Goal: Communication & Community: Share content

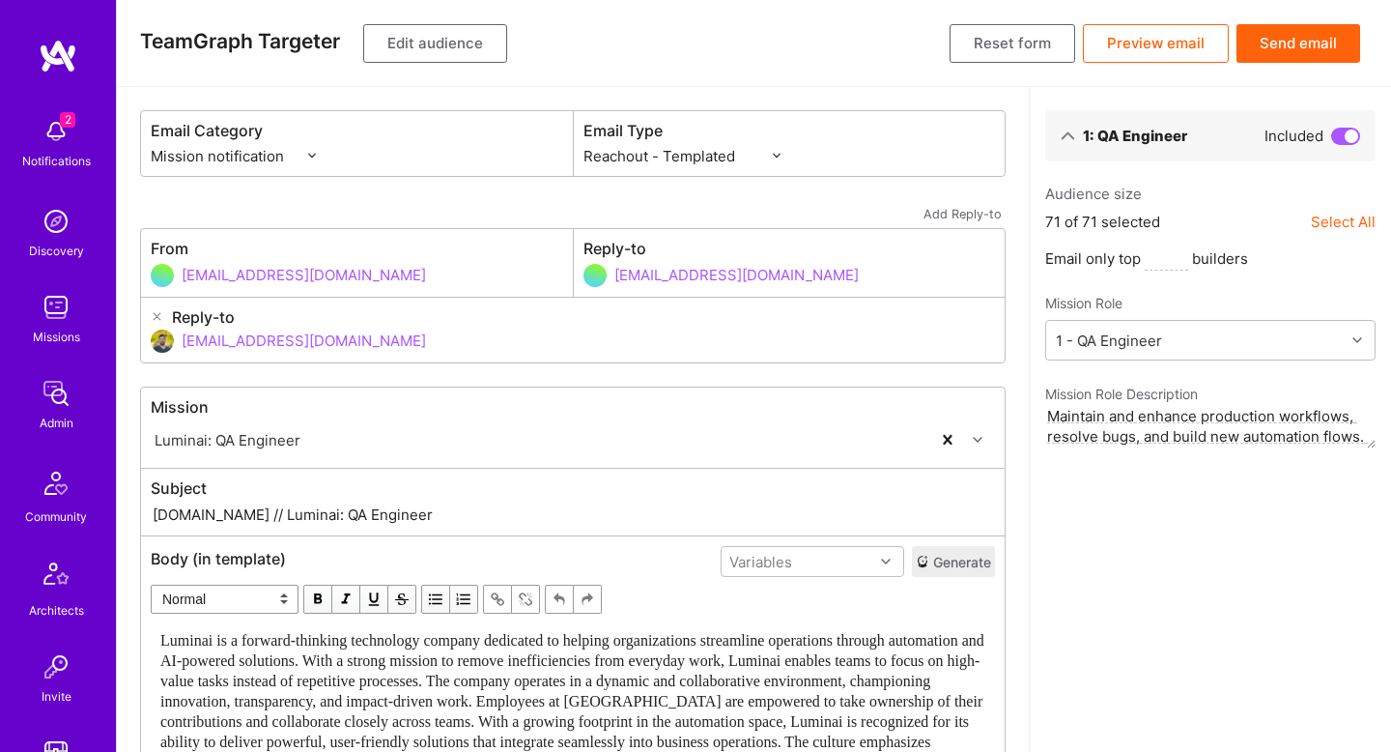
select select "rich-reachout"
click at [644, 656] on span "Luminai is a forward-thinking technology company dedicated to helping organizat…" at bounding box center [573, 701] width 827 height 138
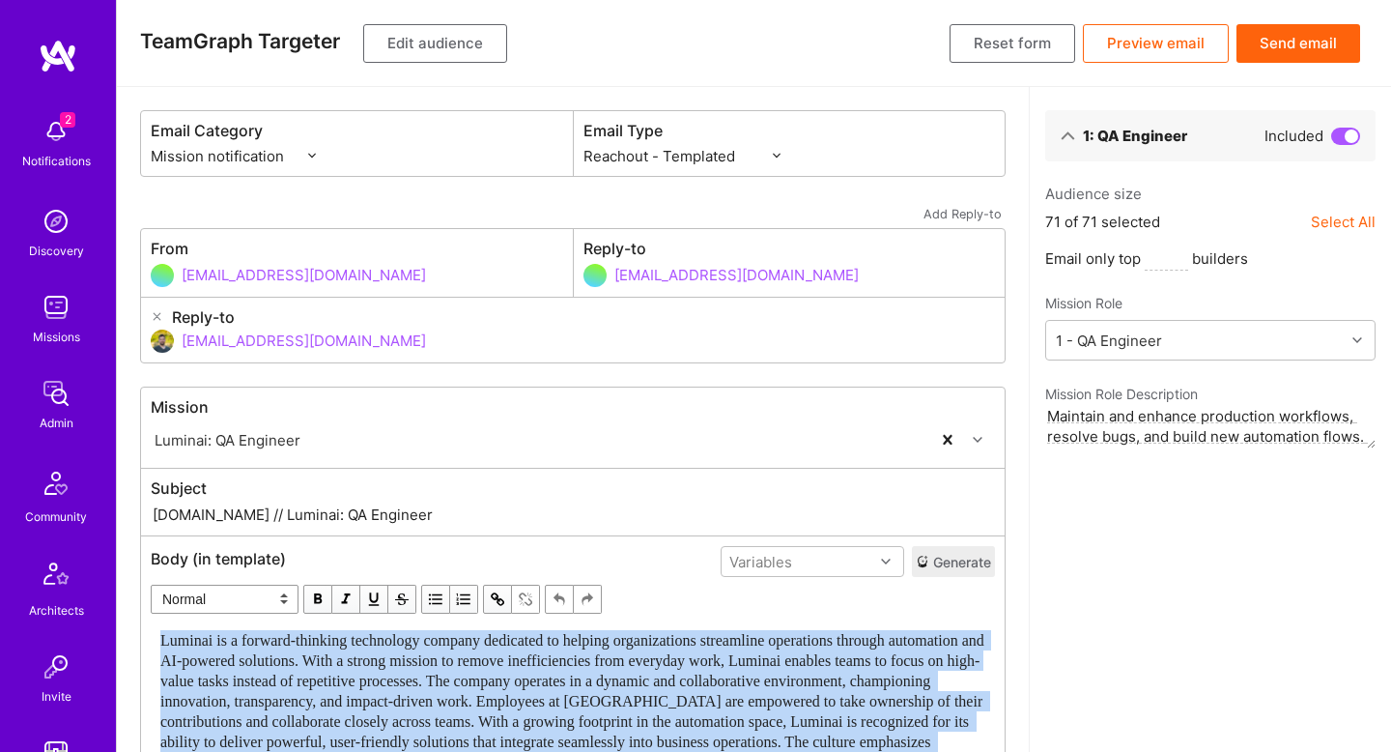
copy div "Luminai is a forward-thinking technology company dedicated to helping organizat…"
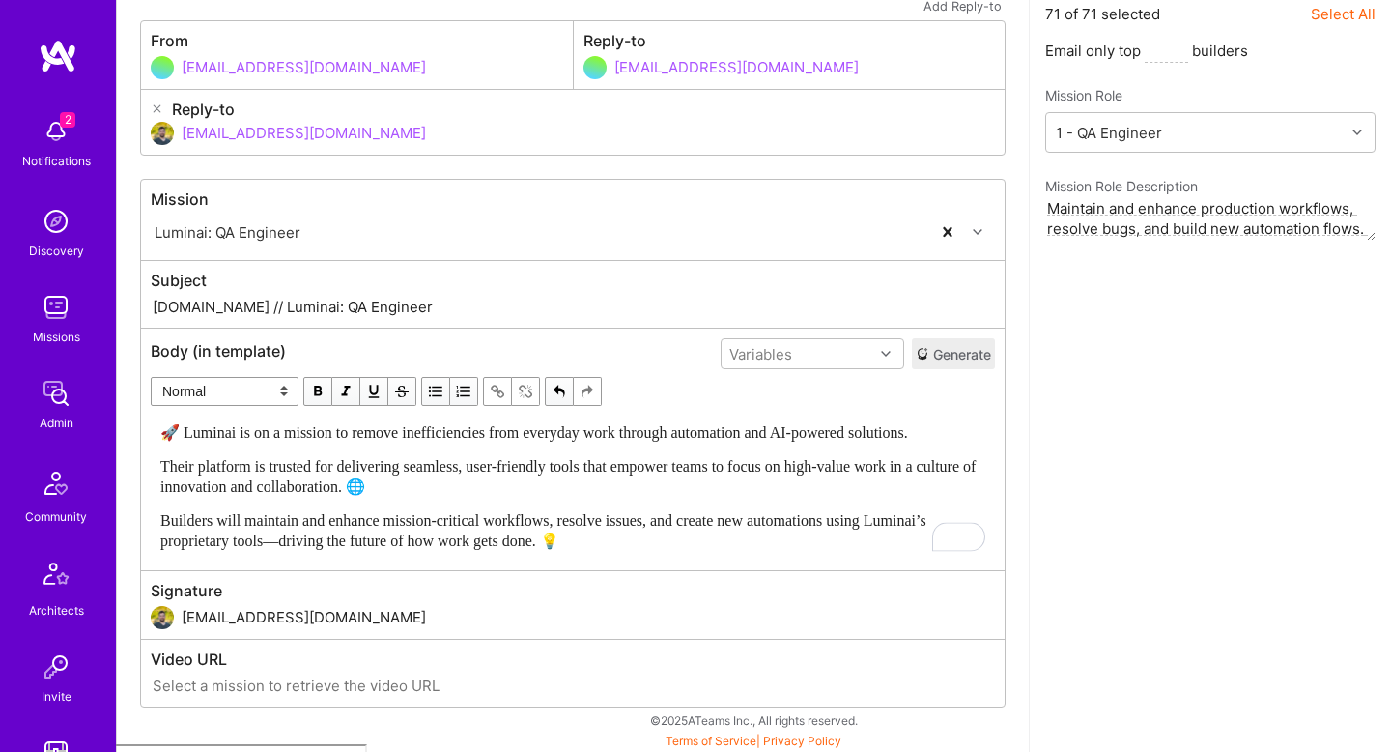
scroll to position [209, 0]
click at [236, 304] on input "[DOMAIN_NAME] // Luminai: QA Engineer" at bounding box center [573, 306] width 844 height 22
click at [235, 304] on input "[DOMAIN_NAME] // Luminai: QA Engineer" at bounding box center [573, 306] width 844 height 22
click at [284, 427] on span "🚀 Luminai is on a mission to remove inefficiencies from everyday work through a…" at bounding box center [534, 431] width 748 height 16
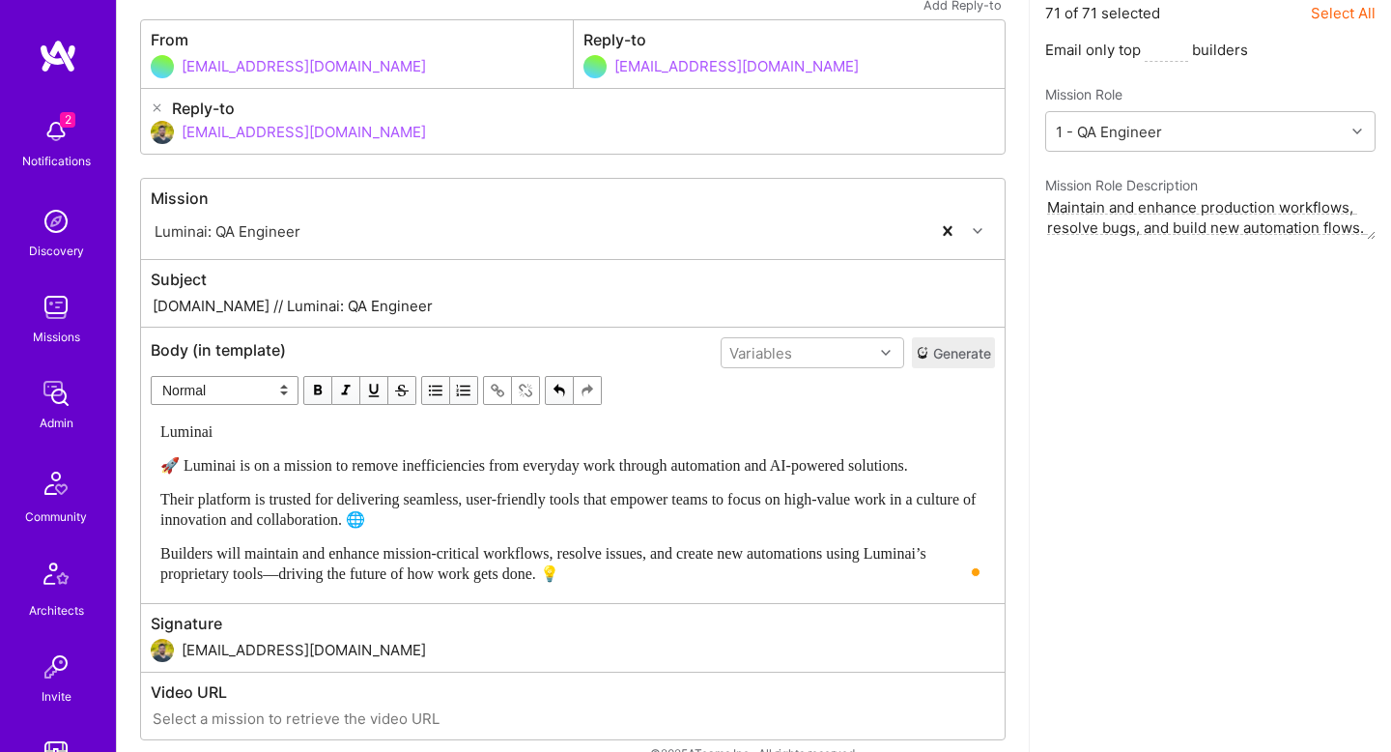
click at [208, 392] on select "Normal Heading Large Heading Medium Heading Small" at bounding box center [225, 390] width 148 height 29
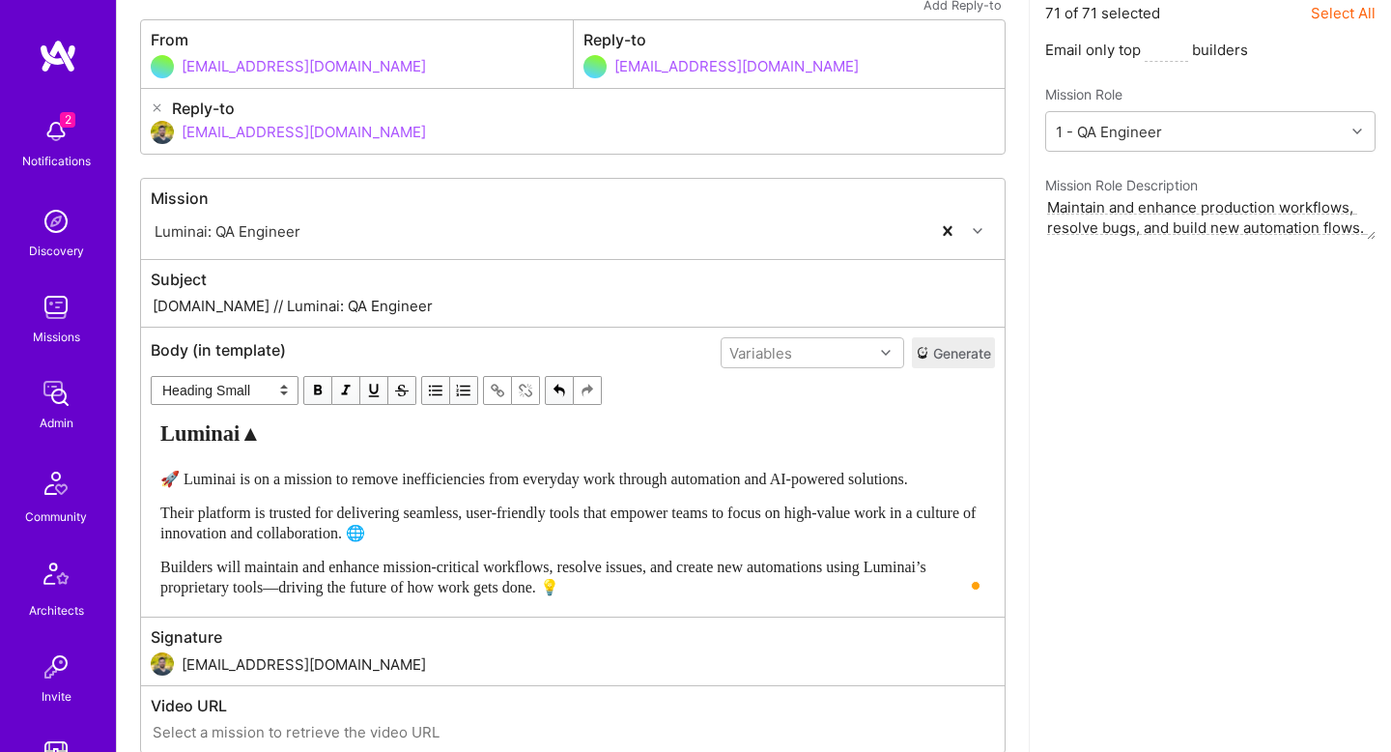
select select "unstyled"
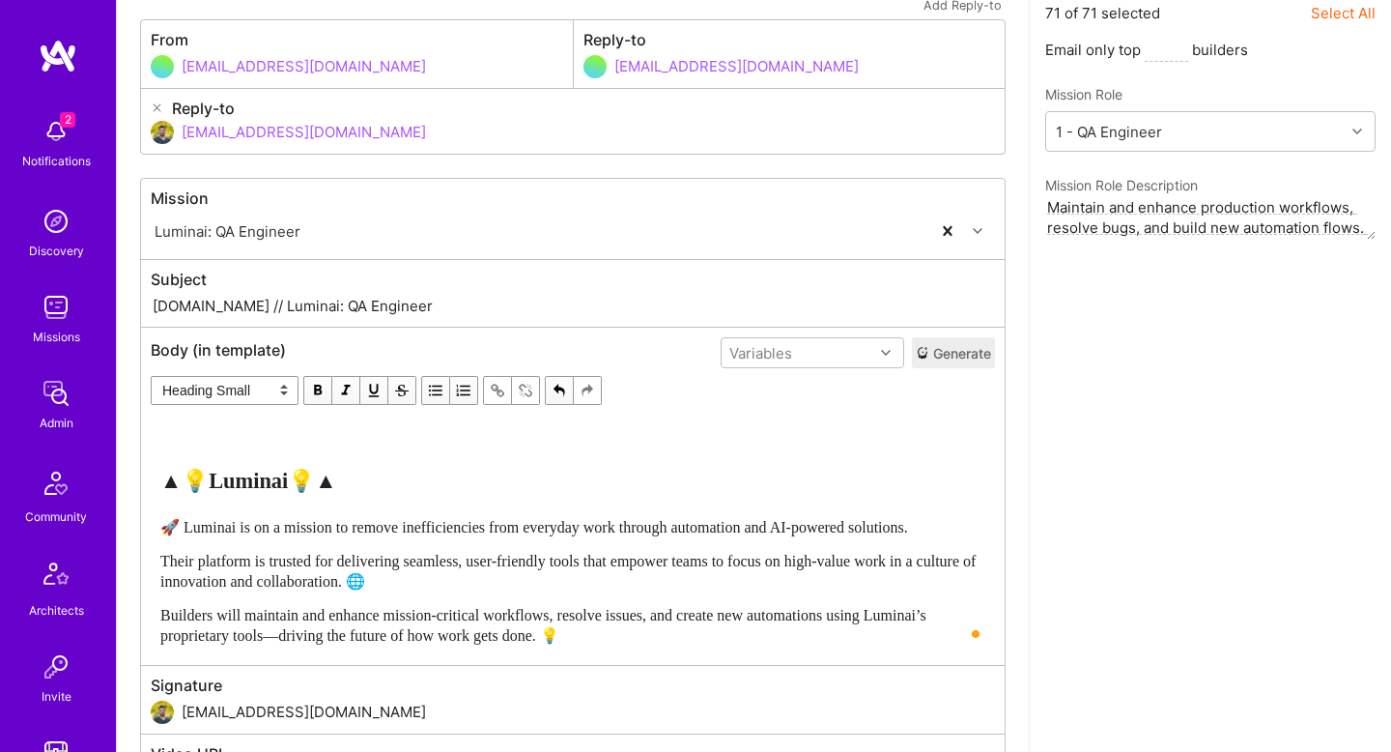
click at [254, 382] on select "Normal Heading Large Heading Medium Heading Small" at bounding box center [225, 390] width 148 height 29
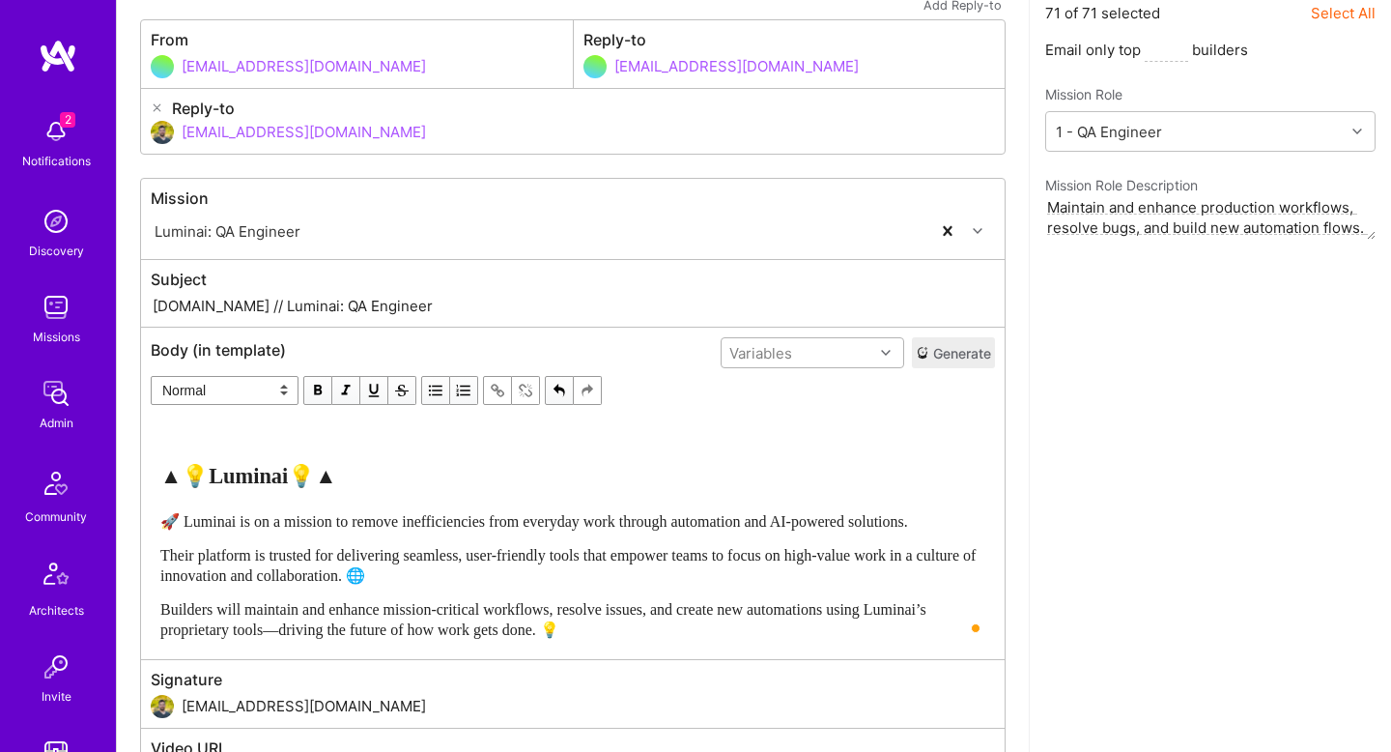
click at [817, 355] on div "Variables" at bounding box center [798, 353] width 152 height 28
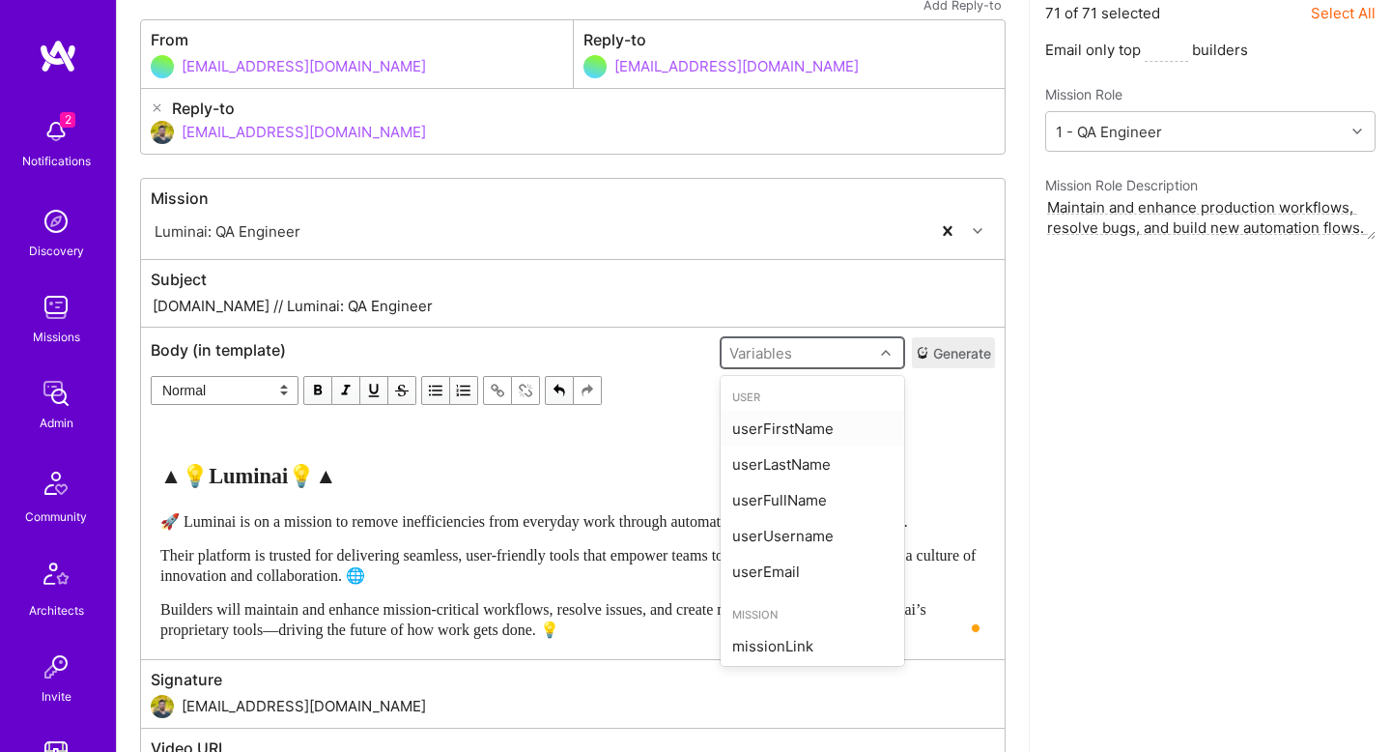
click at [796, 437] on div "userFirstName" at bounding box center [813, 429] width 184 height 36
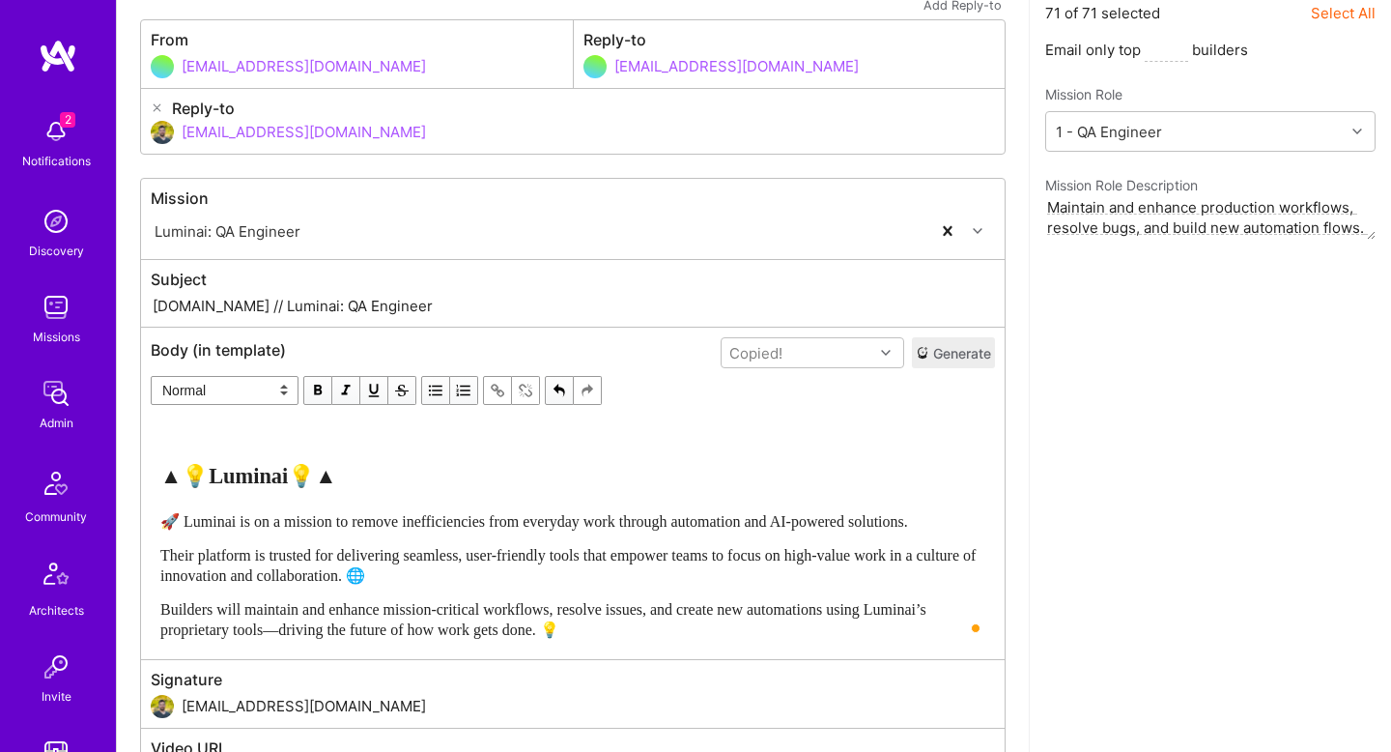
click at [372, 441] on div "▲💡Luminai💡▲ 🚀 Luminai is on a mission to remove inefficiencies from everyday wo…" at bounding box center [572, 530] width 825 height 218
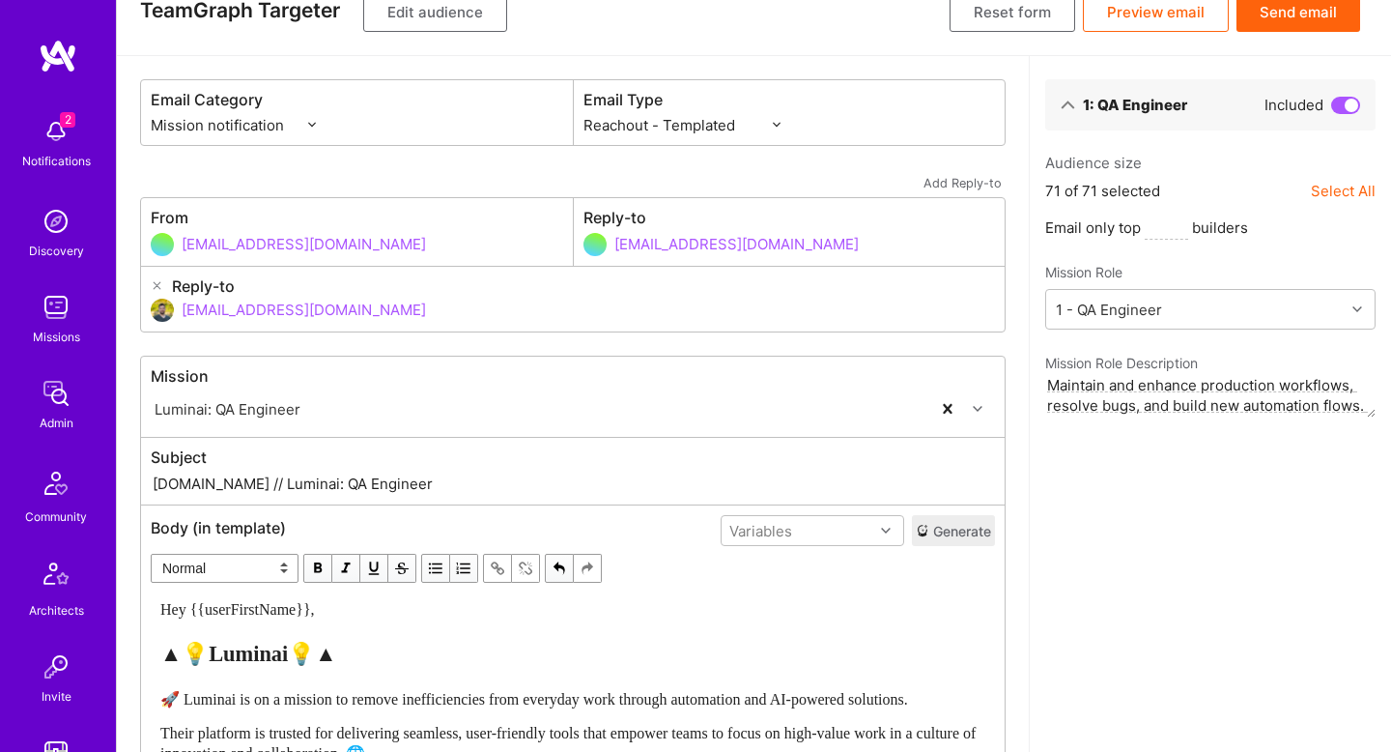
scroll to position [0, 0]
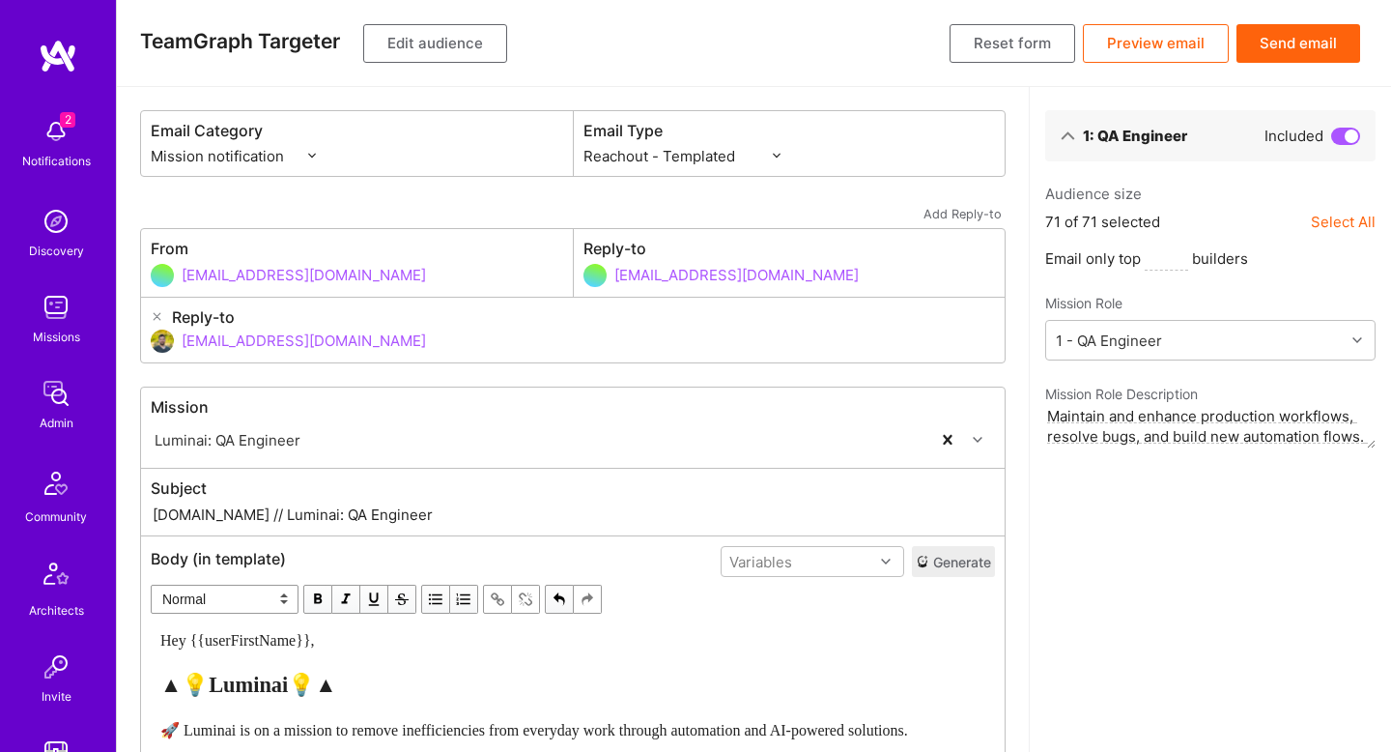
click at [683, 164] on select "Custom - Templated Custom - Plain Reachout - Templated Reachout - Templated (v2…" at bounding box center [681, 156] width 197 height 20
click at [408, 678] on div "▲💡Luminai💡▲" at bounding box center [572, 685] width 825 height 26
select select "unstyled"
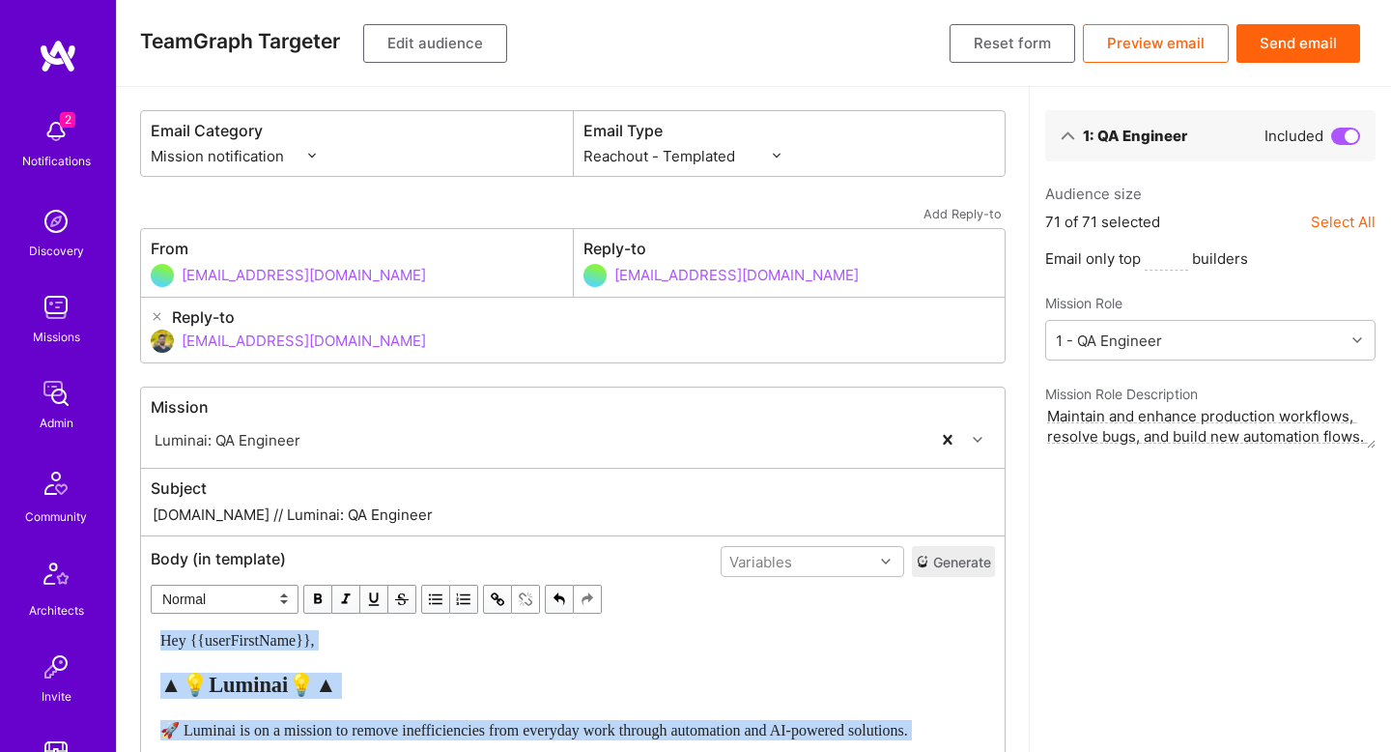
copy div "Hey {{userFirstName}}, ▲💡Luminai💡▲ 🚀 Luminai is on a mission to remove ineffici…"
click at [676, 159] on select "Custom - Templated Custom - Plain Reachout - Templated Reachout - Templated (v2…" at bounding box center [681, 156] width 197 height 20
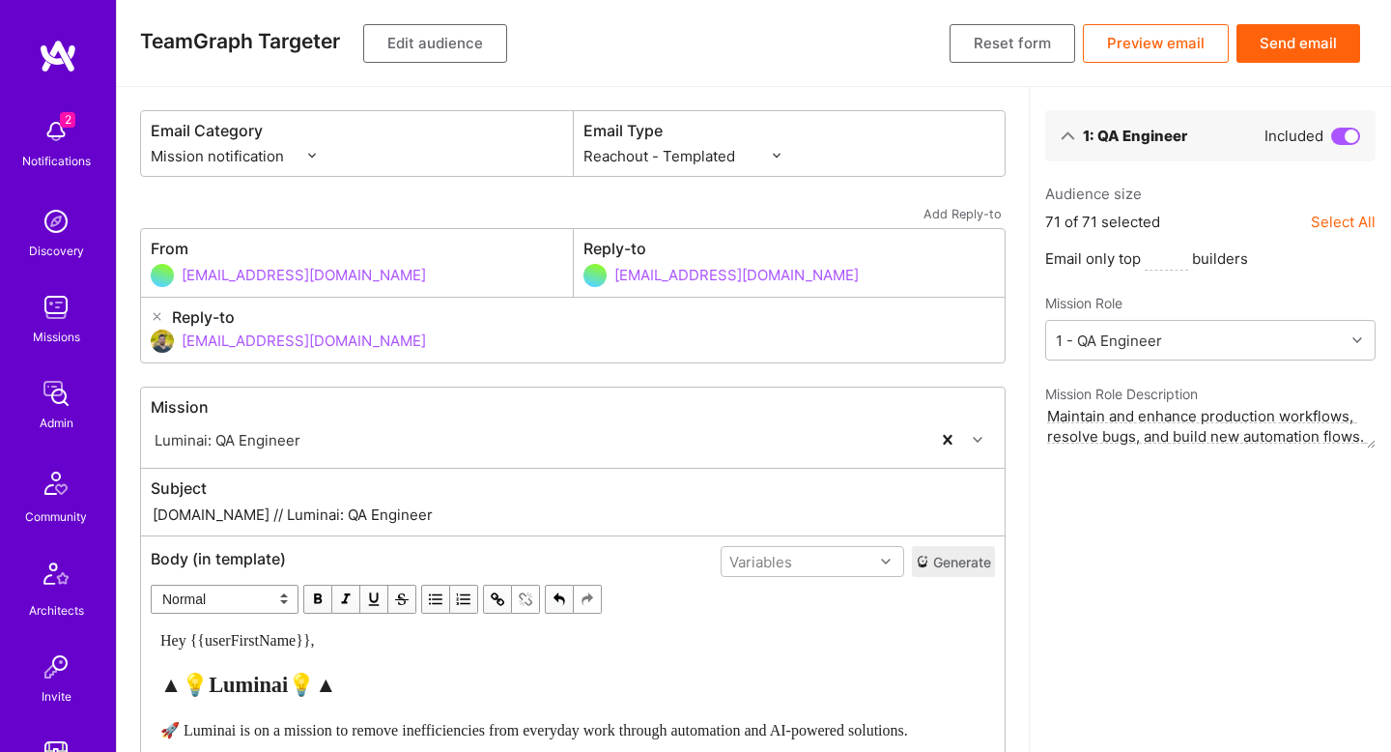
click at [458, 42] on button "Edit audience" at bounding box center [435, 43] width 144 height 39
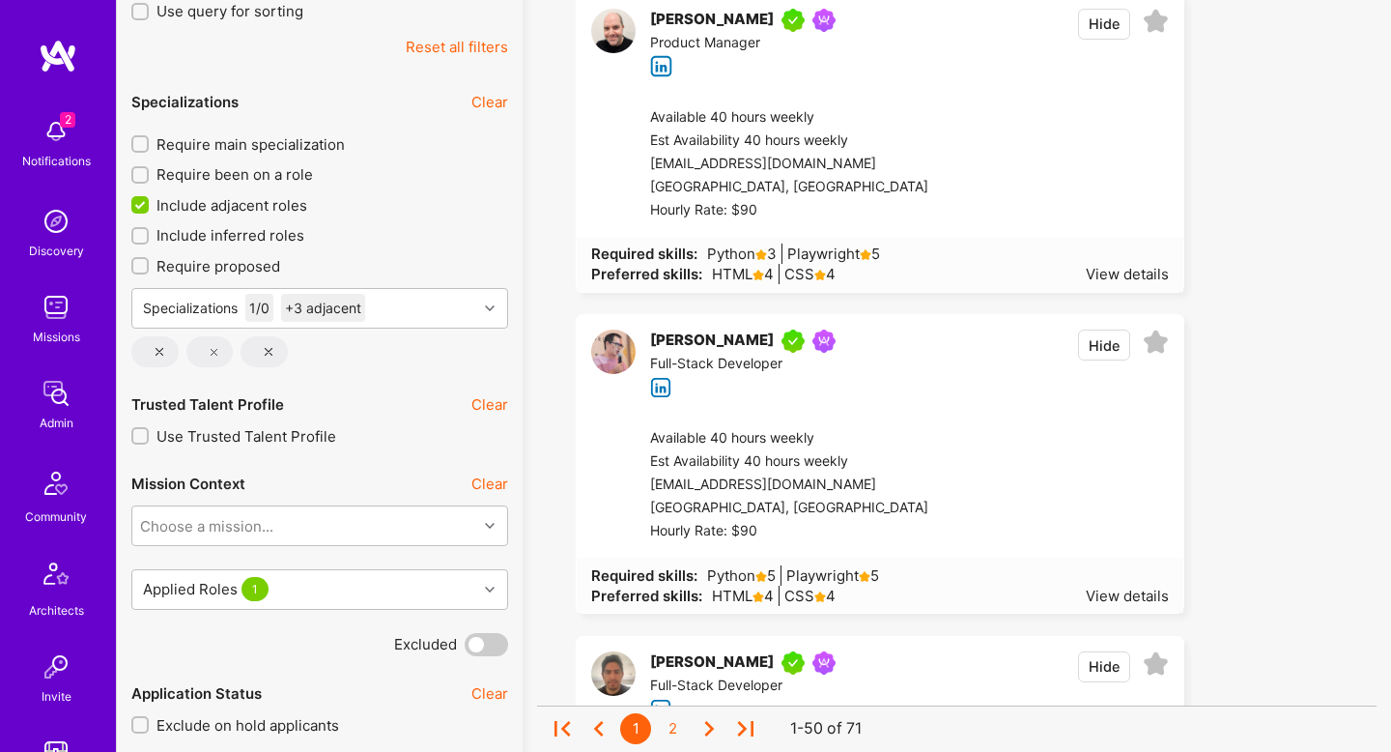
scroll to position [563, 0]
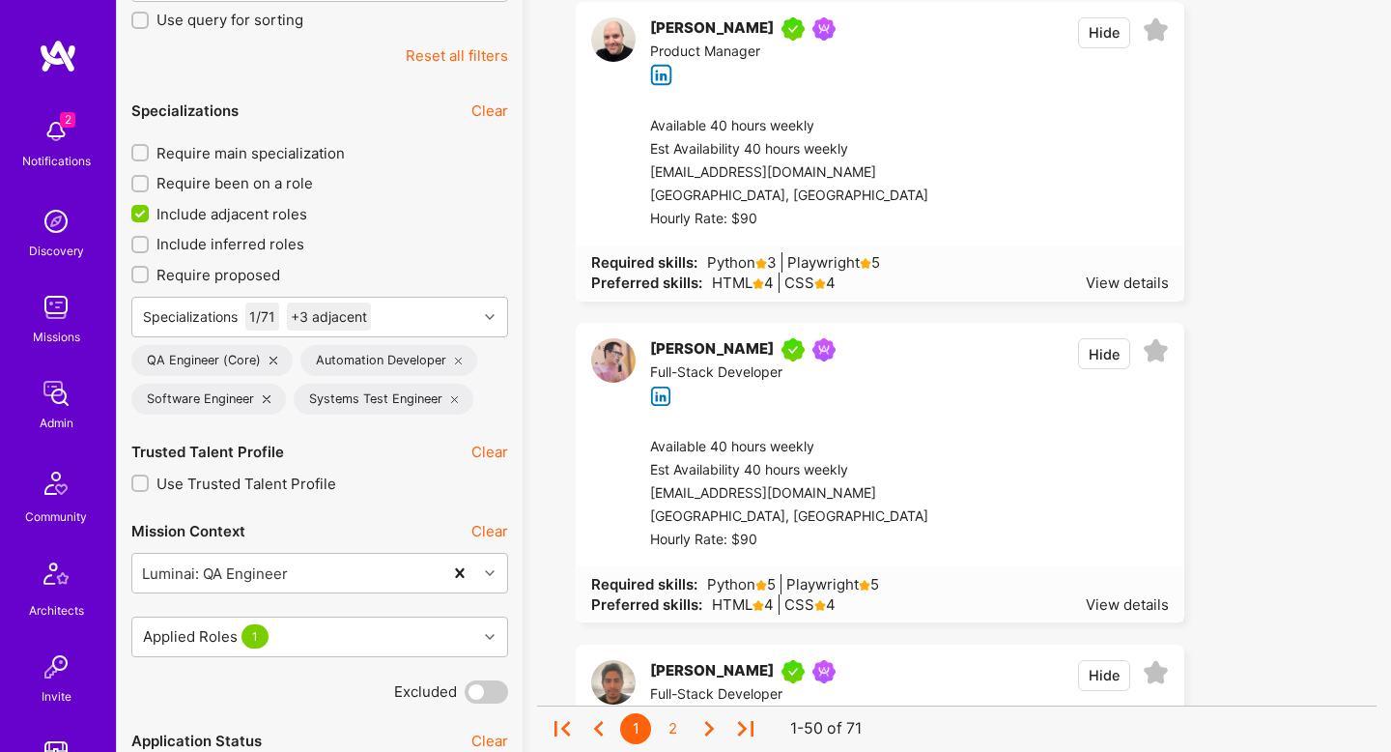
click at [268, 217] on span "Include adjacent roles" at bounding box center [231, 214] width 151 height 20
click at [151, 217] on input "Include adjacent roles" at bounding box center [141, 214] width 17 height 17
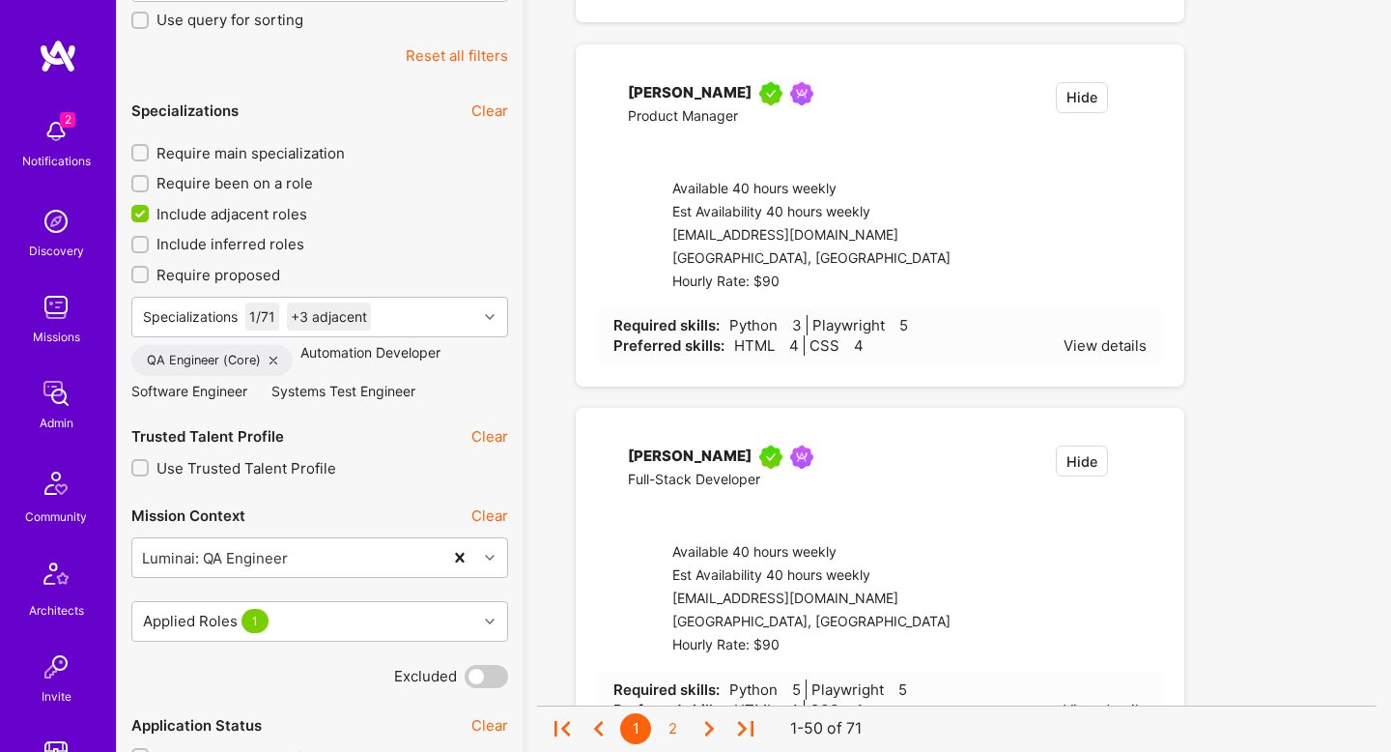
checkbox input "false"
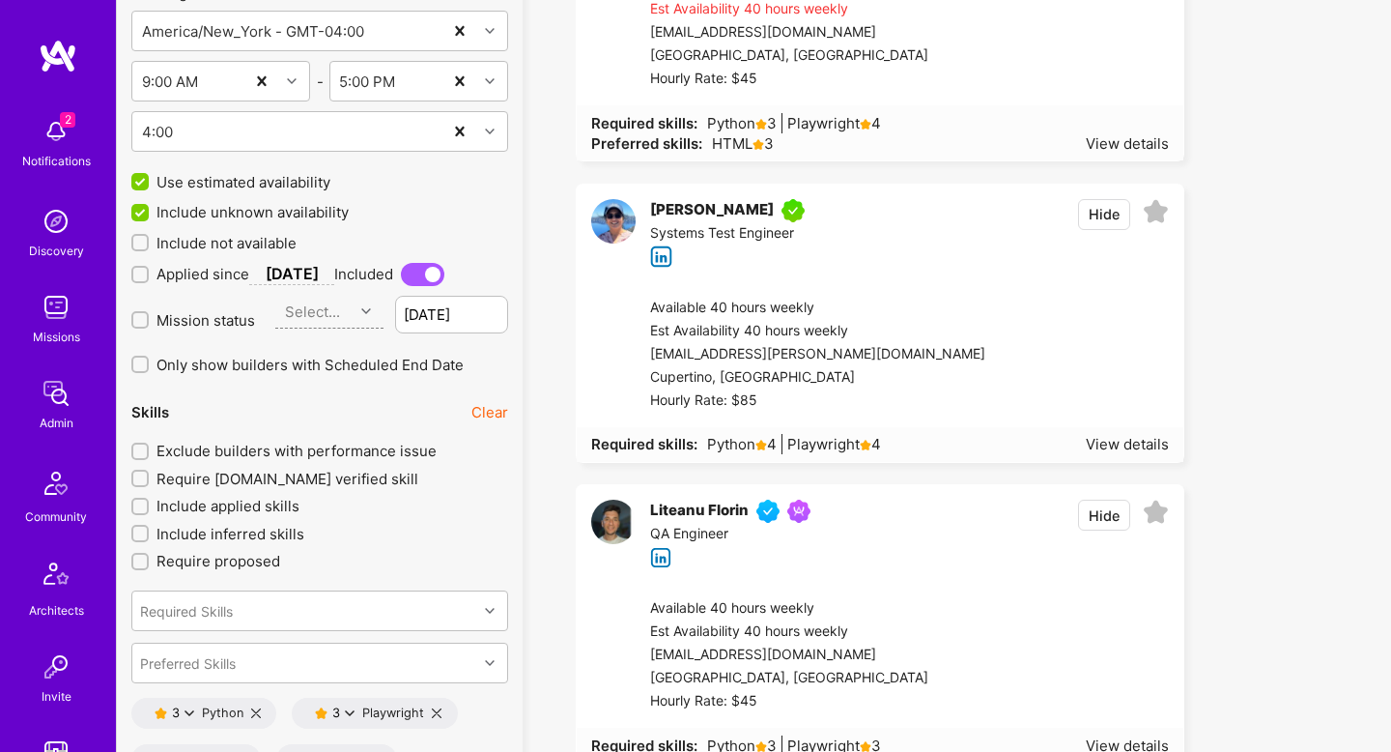
scroll to position [2300, 0]
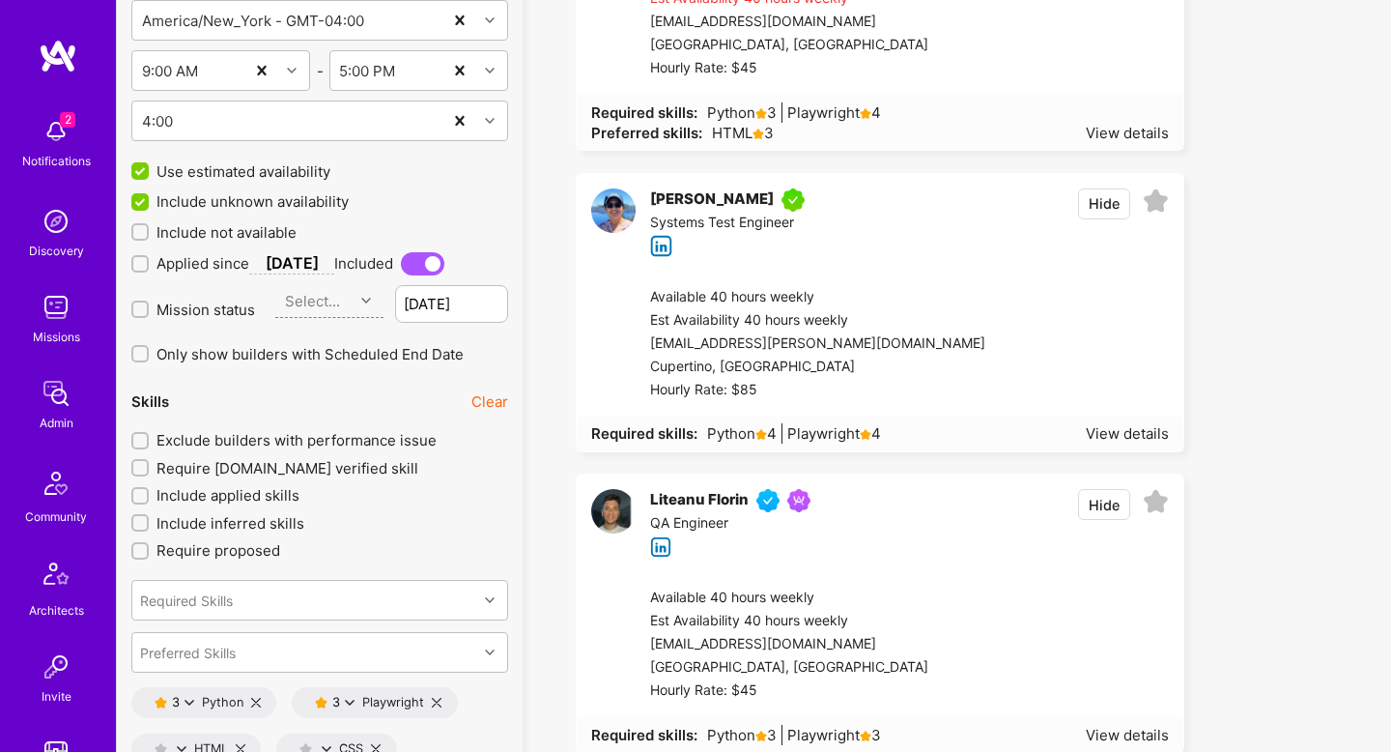
click at [220, 312] on span "Mission status" at bounding box center [205, 309] width 99 height 20
click at [149, 312] on input "Mission status" at bounding box center [142, 310] width 14 height 14
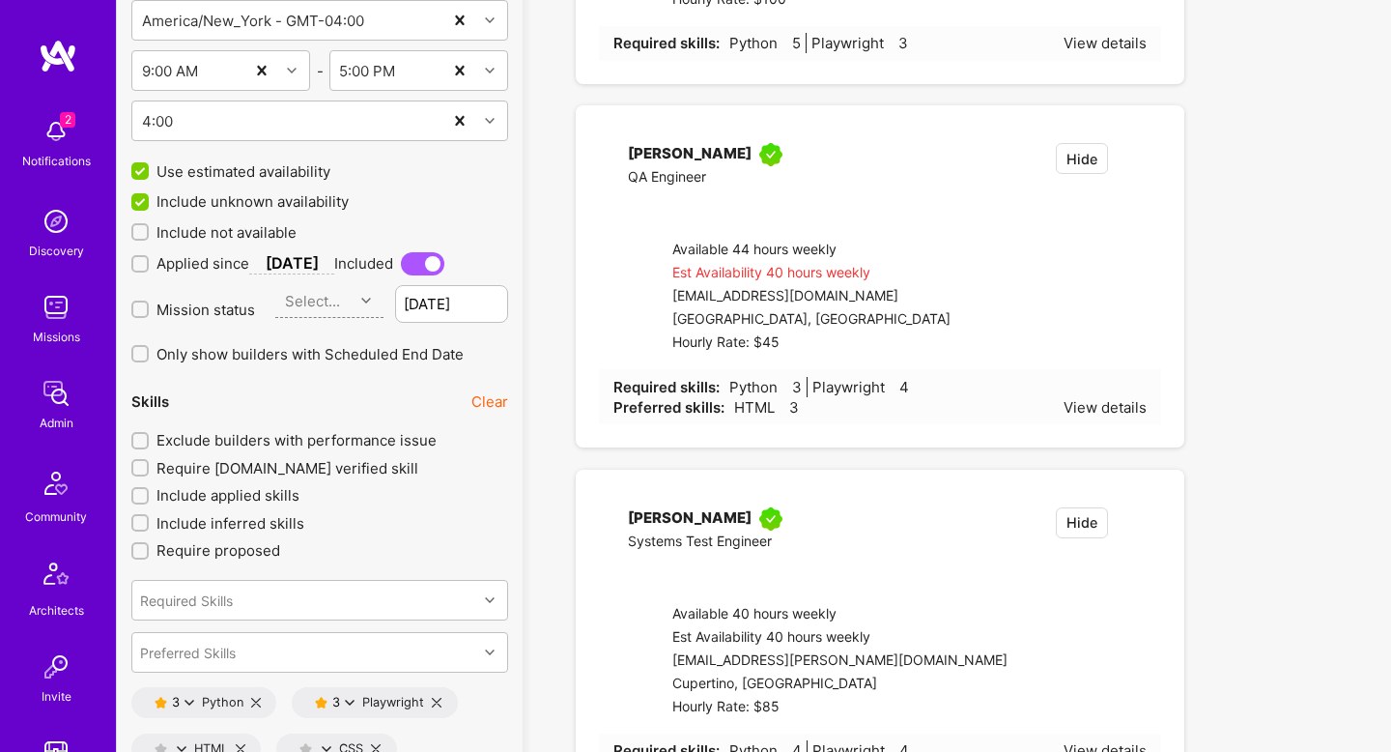
checkbox input "true"
type input "[DATE]"
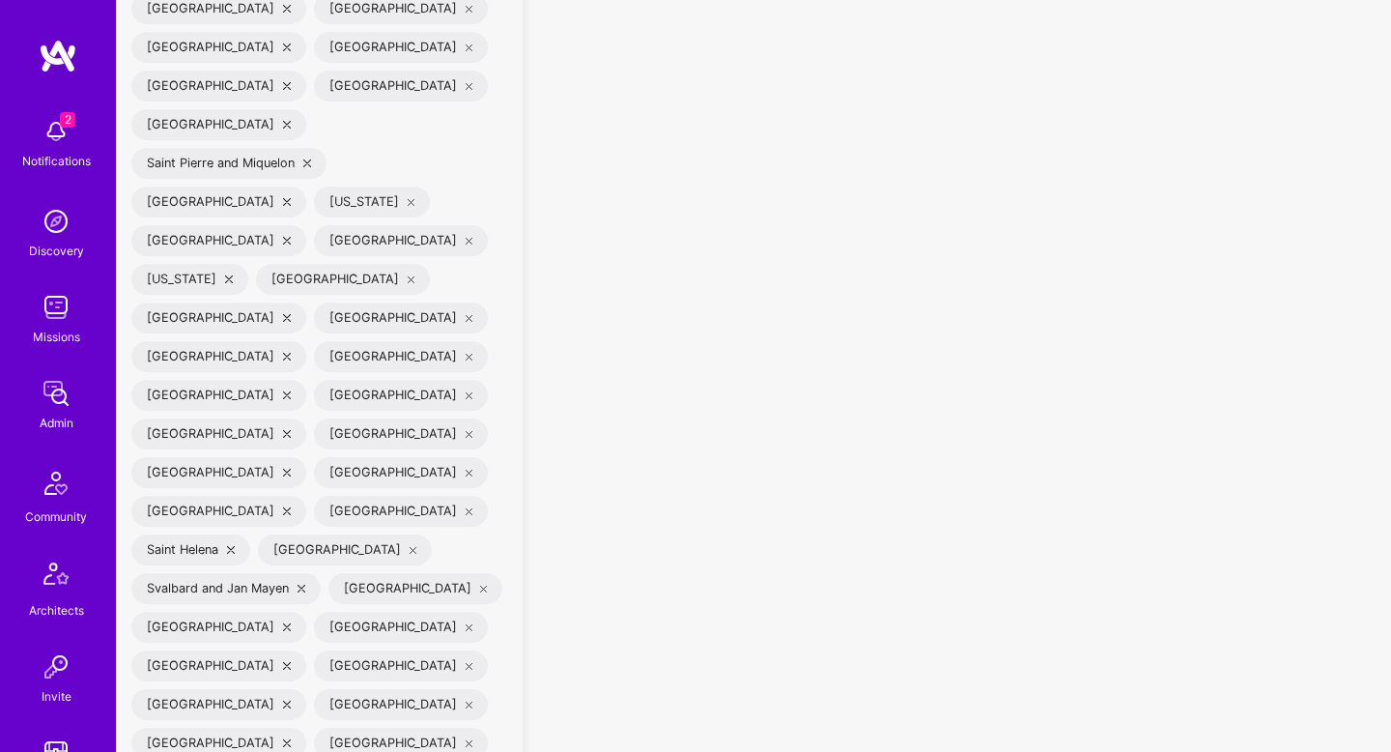
scroll to position [7262, 0]
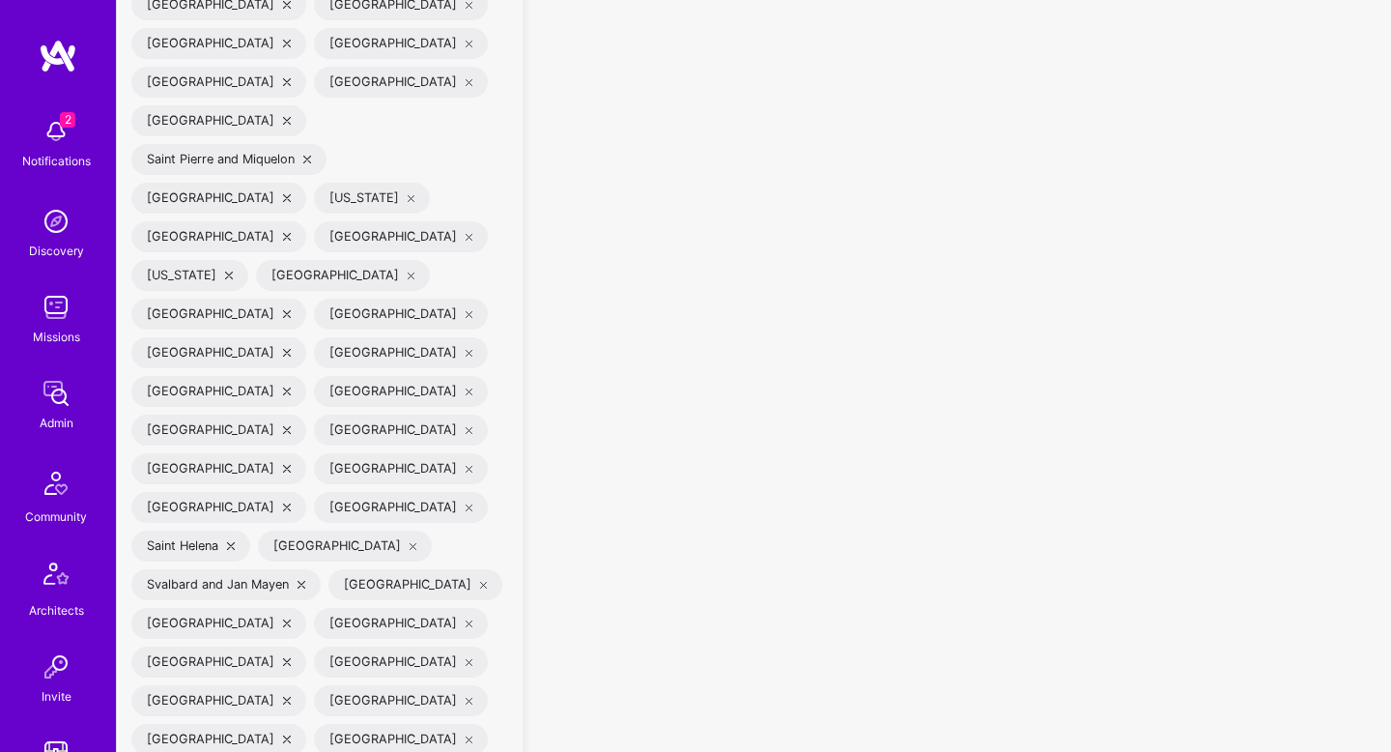
checkbox input "true"
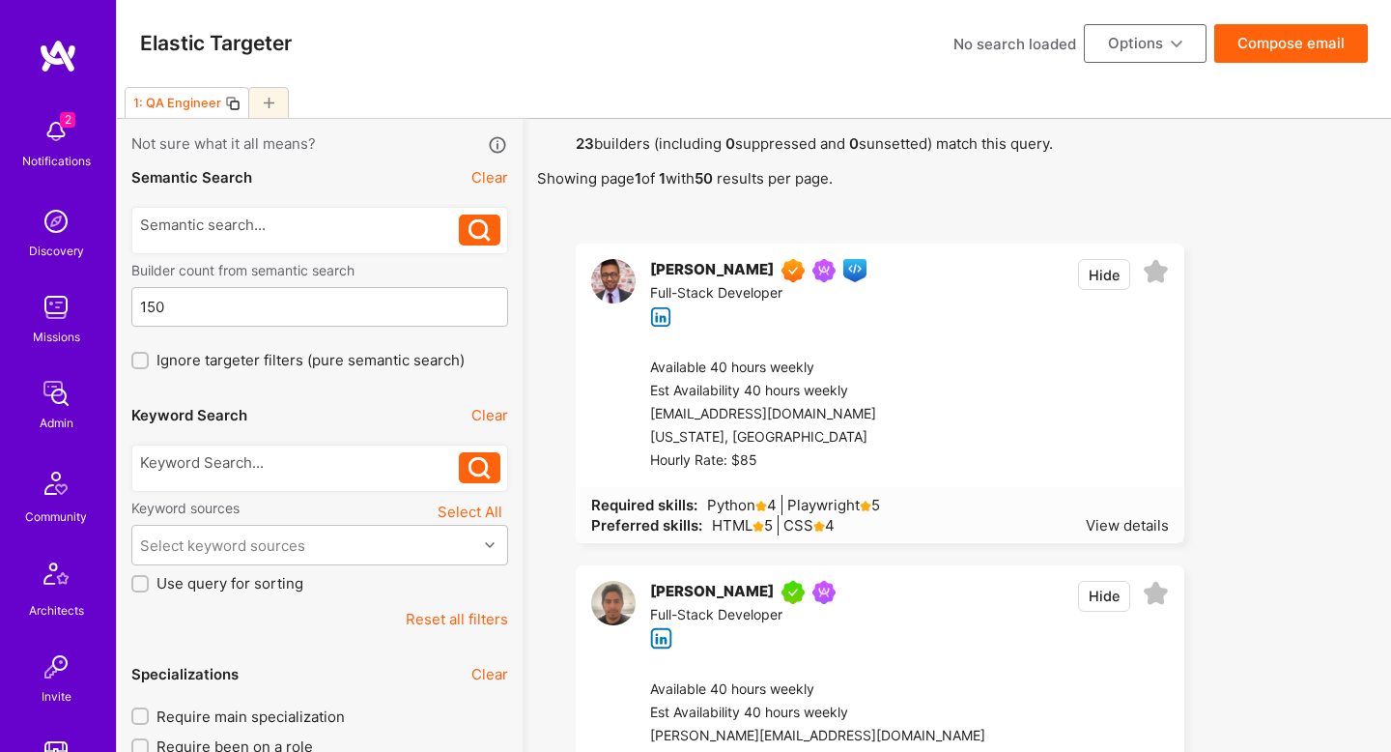
click at [235, 105] on icon at bounding box center [232, 103] width 15 height 15
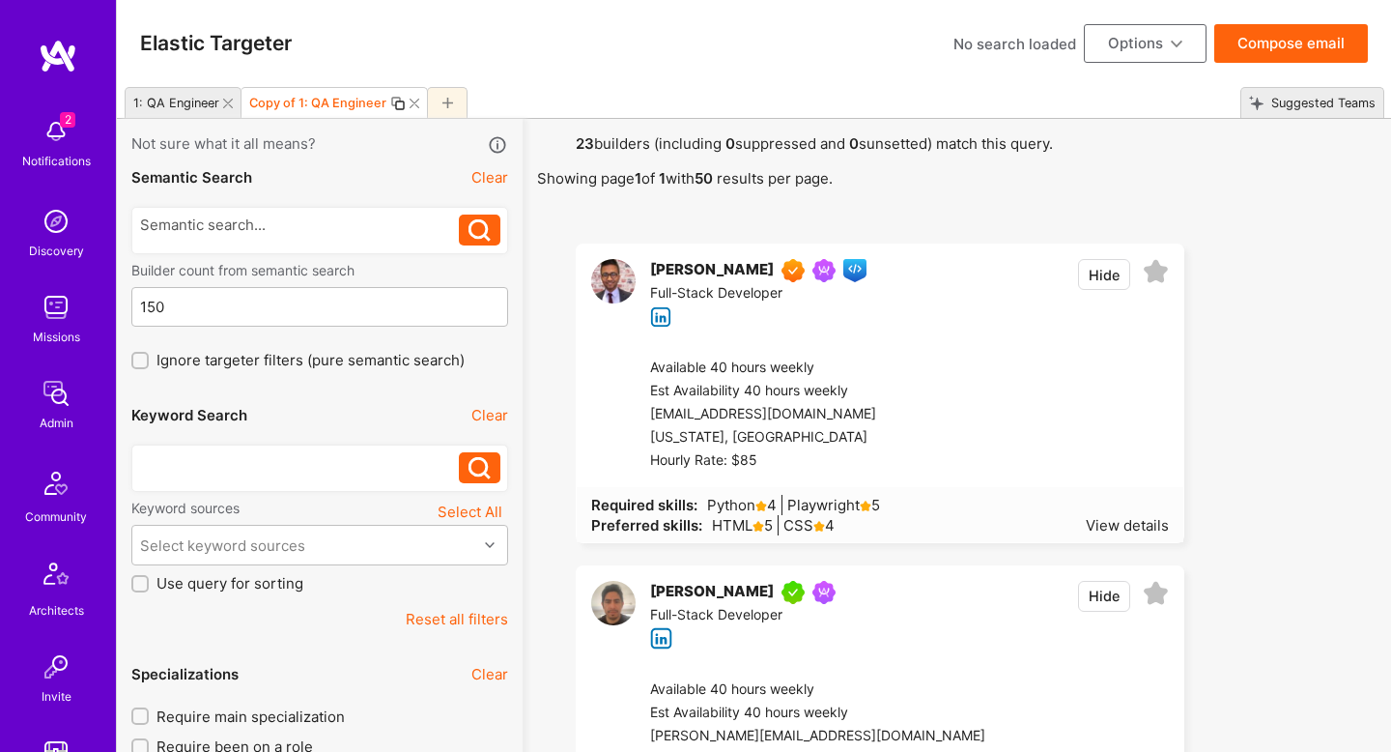
click at [351, 470] on div at bounding box center [300, 462] width 320 height 20
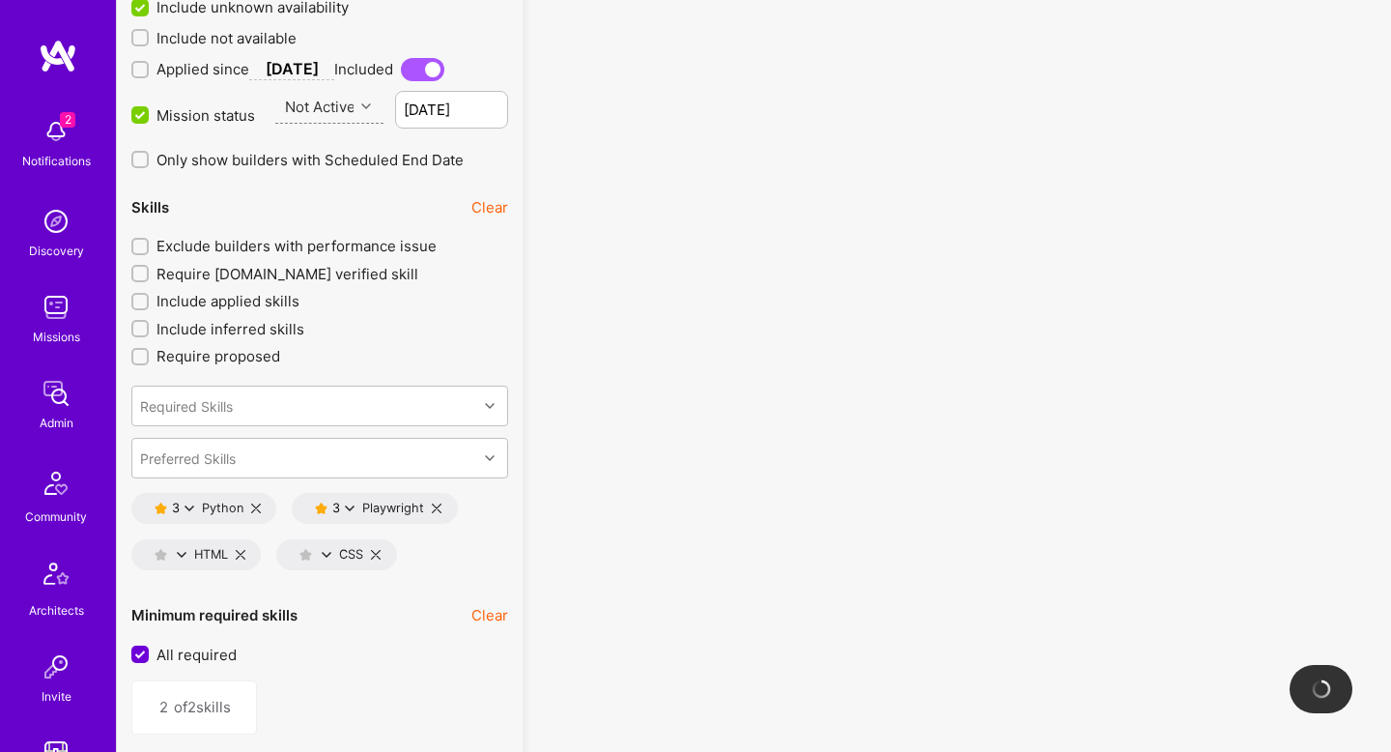
scroll to position [2497, 0]
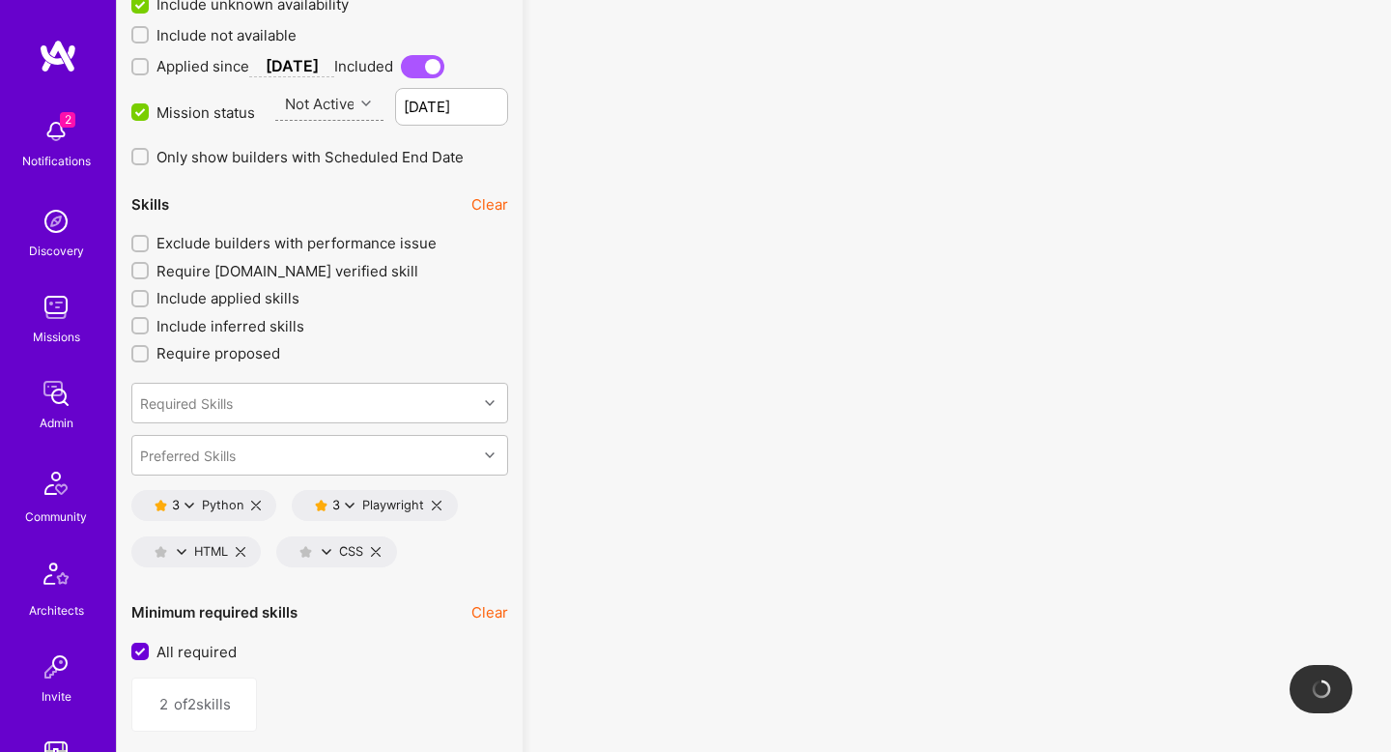
click at [438, 502] on icon at bounding box center [437, 505] width 10 height 10
type input "1"
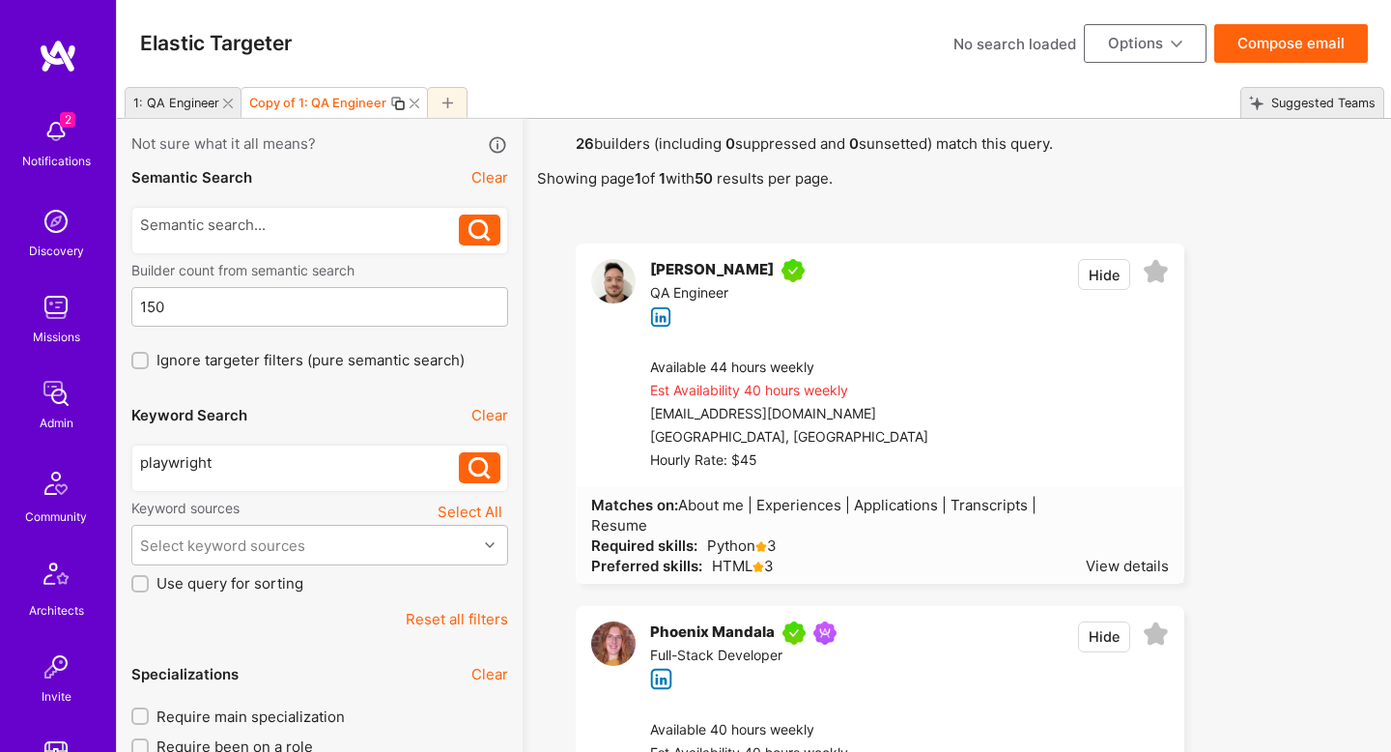
click at [391, 102] on icon at bounding box center [397, 103] width 15 height 15
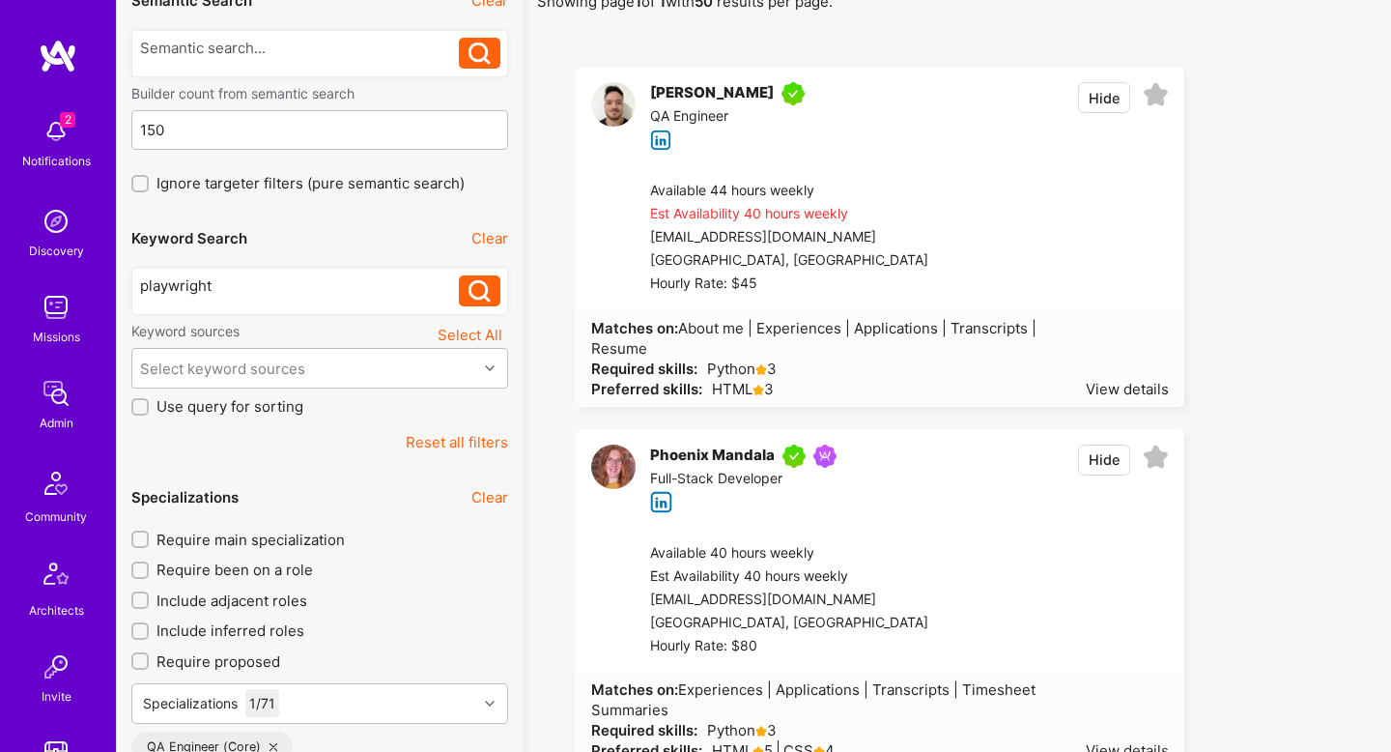
scroll to position [179, 0]
click at [364, 290] on div "playwright" at bounding box center [300, 283] width 320 height 20
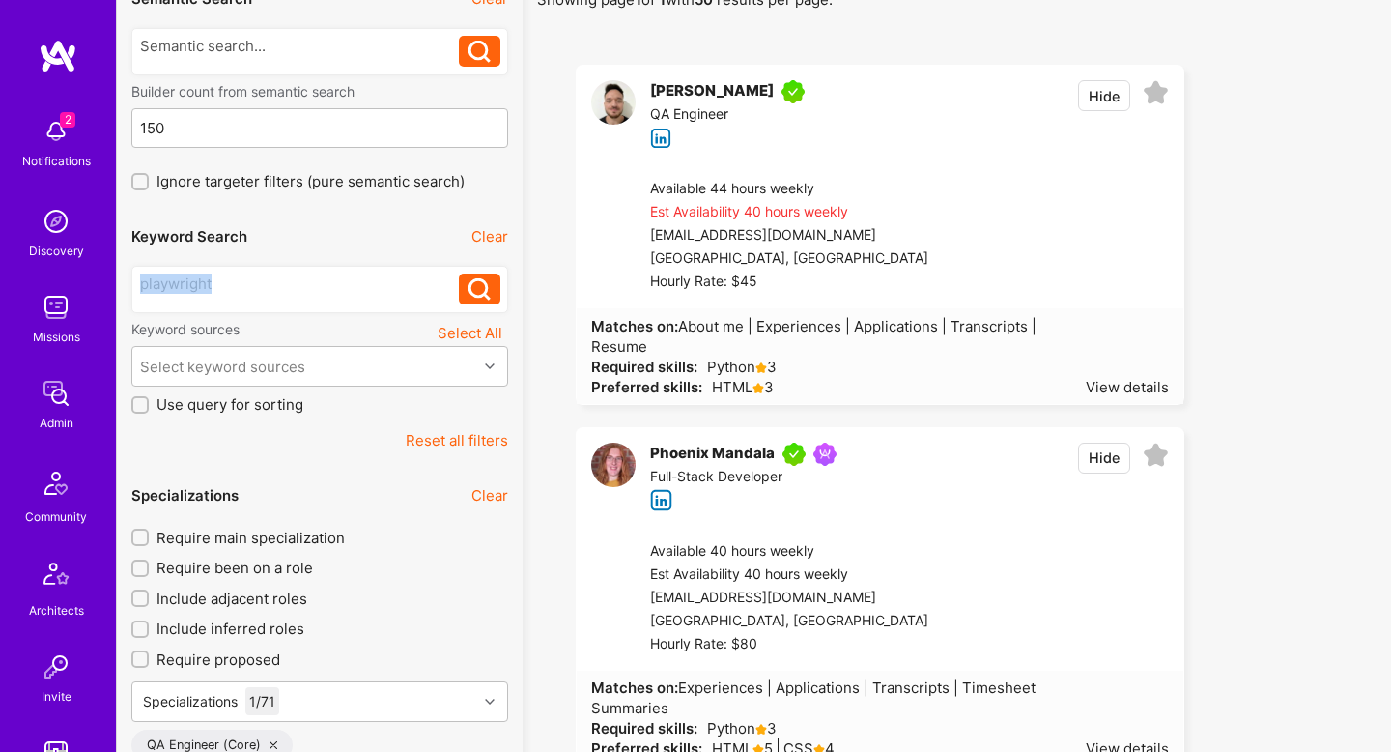
click at [364, 290] on div "playwright" at bounding box center [300, 283] width 320 height 20
click at [467, 288] on button at bounding box center [480, 288] width 42 height 31
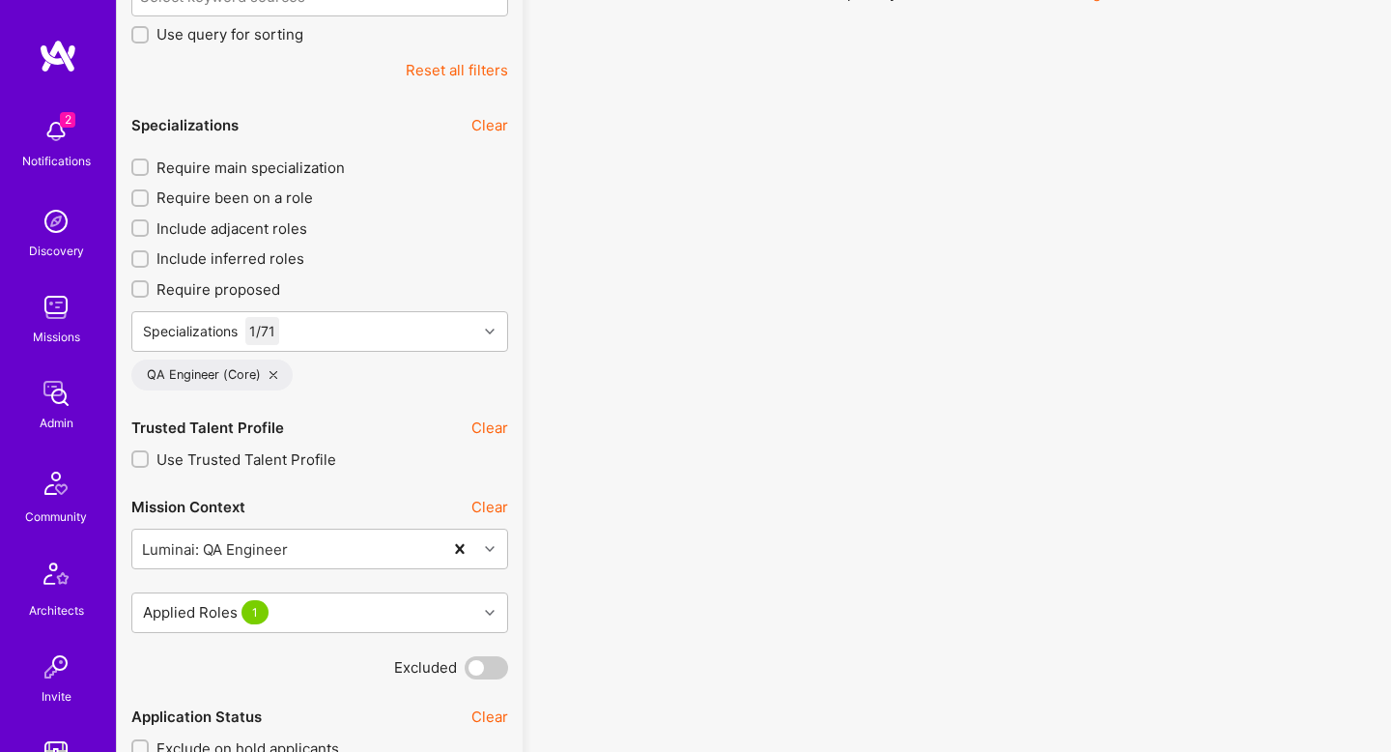
scroll to position [544, 0]
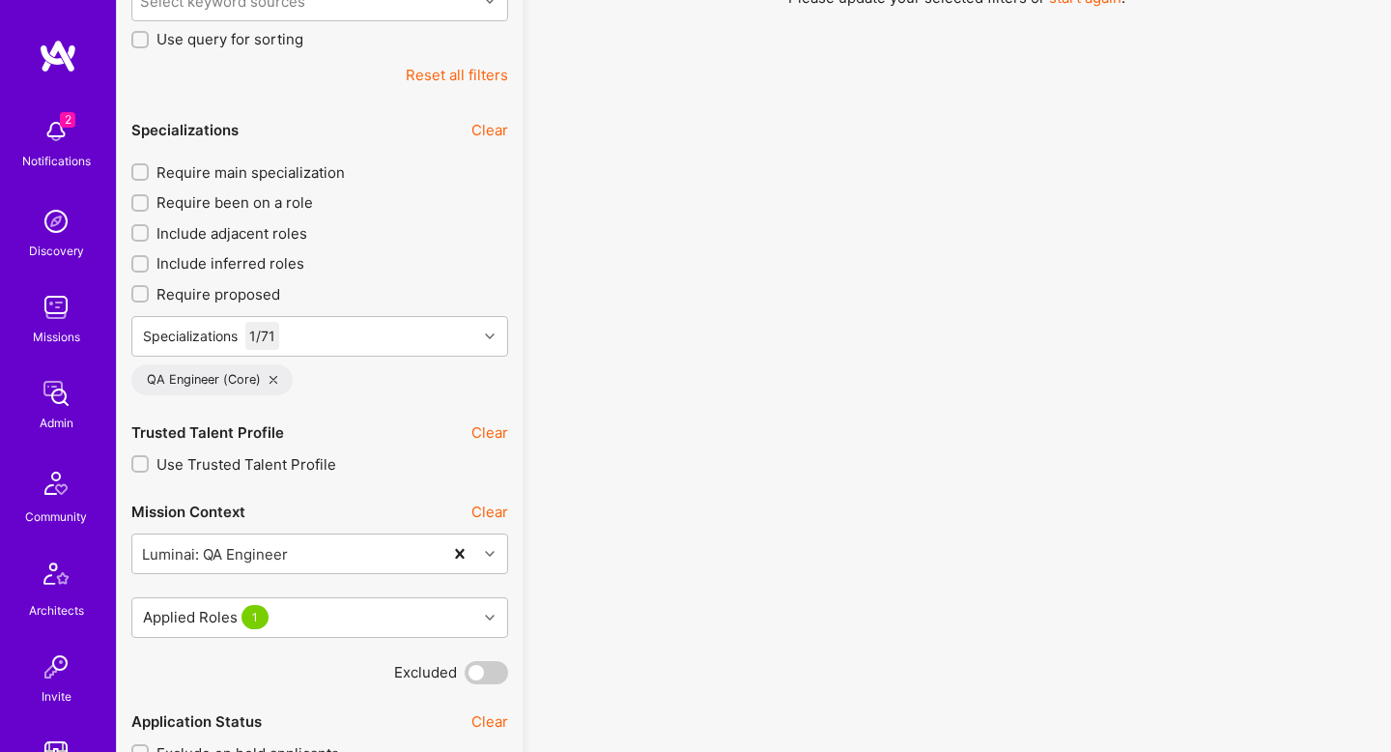
click at [267, 234] on span "Include adjacent roles" at bounding box center [231, 233] width 151 height 20
click at [149, 234] on input "Include adjacent roles" at bounding box center [142, 233] width 14 height 14
checkbox input "true"
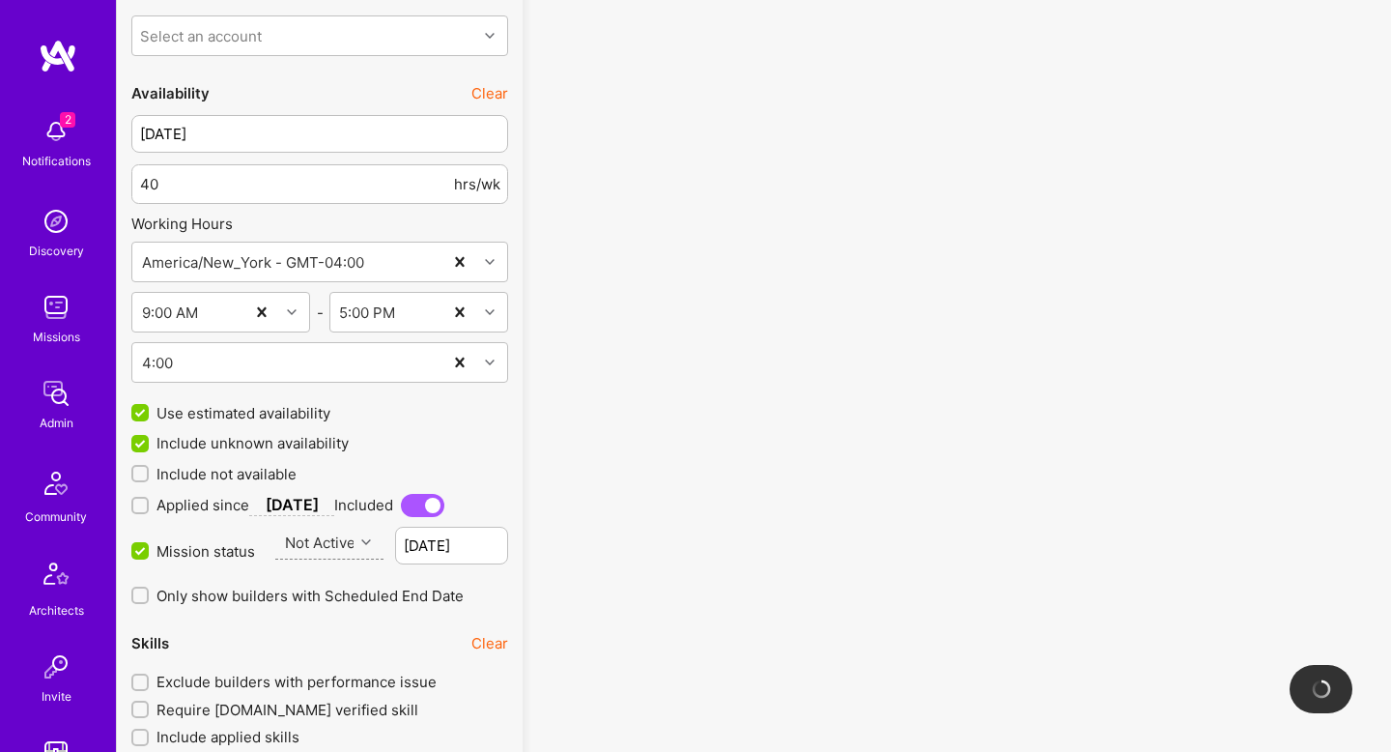
scroll to position [2132, 0]
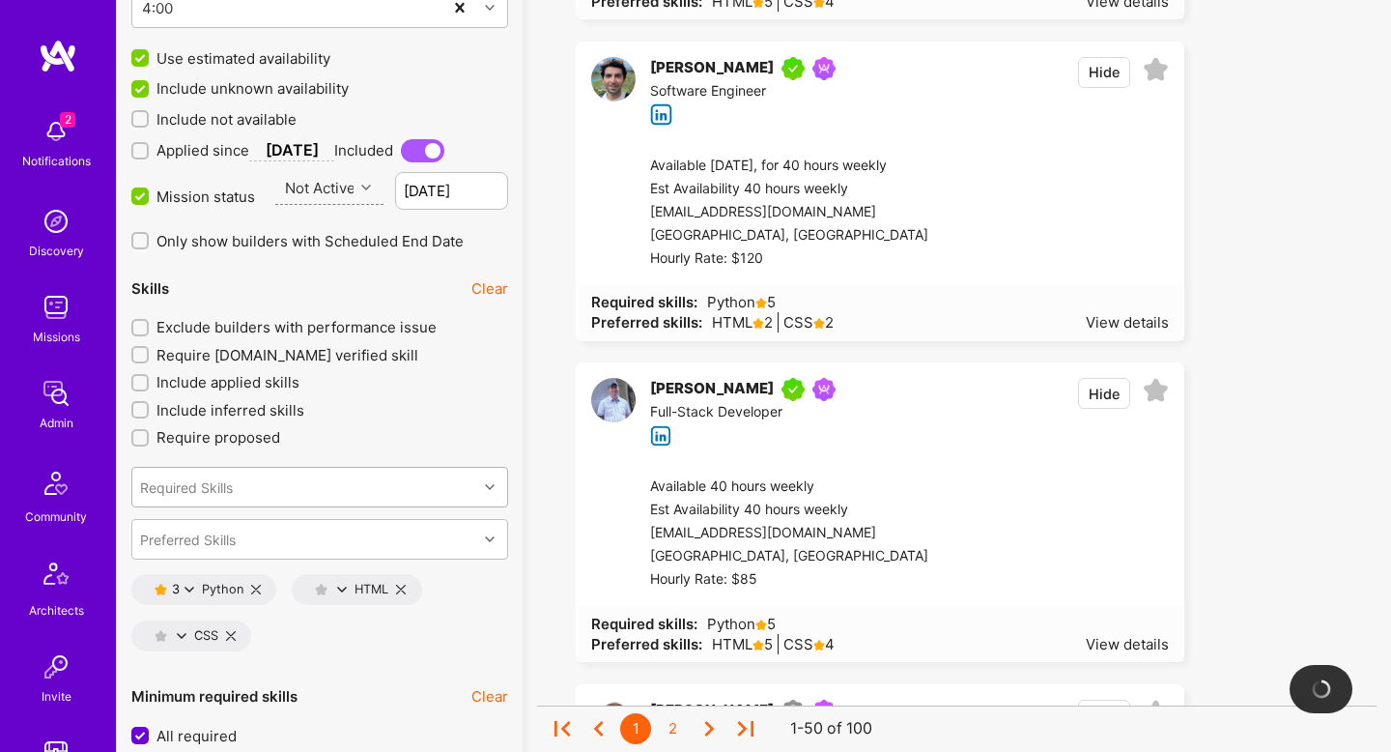
click at [401, 497] on div "Required Skills Preferred Skills" at bounding box center [319, 507] width 377 height 104
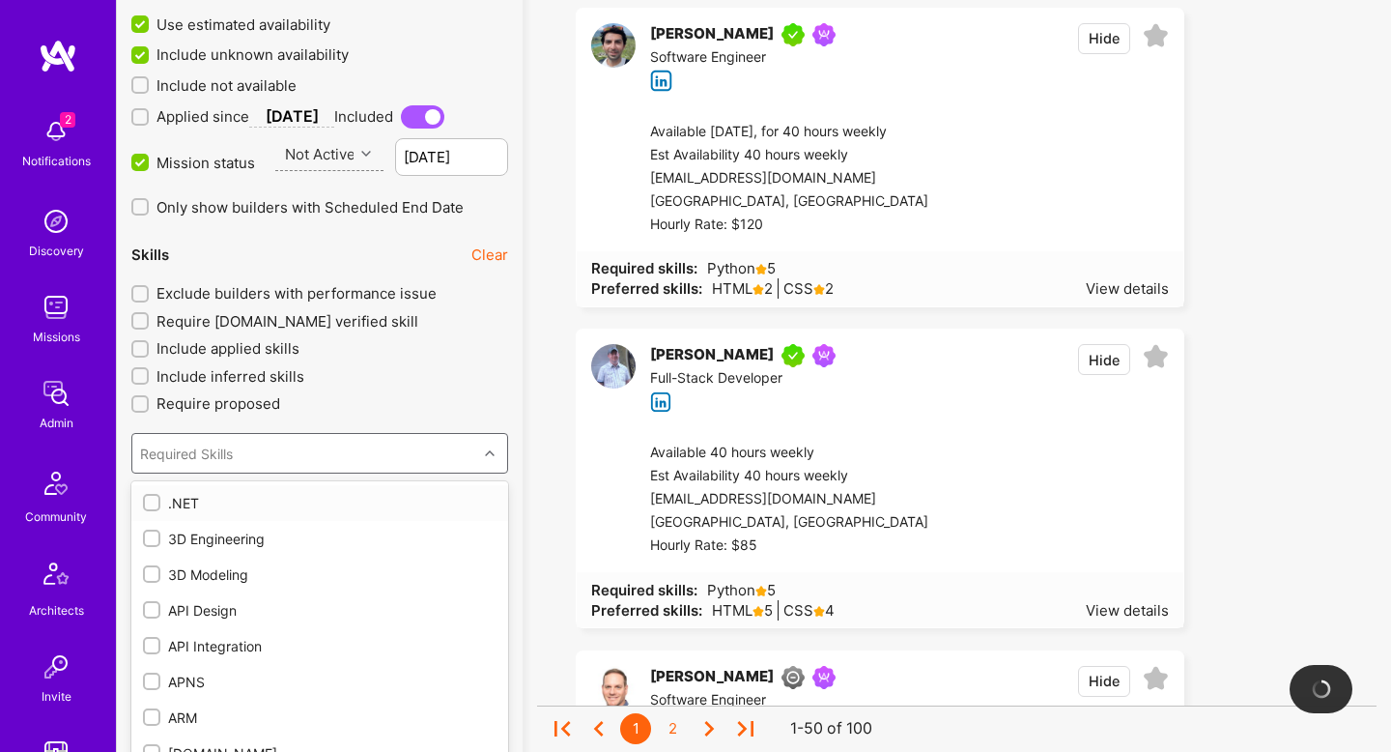
scroll to position [2510, 0]
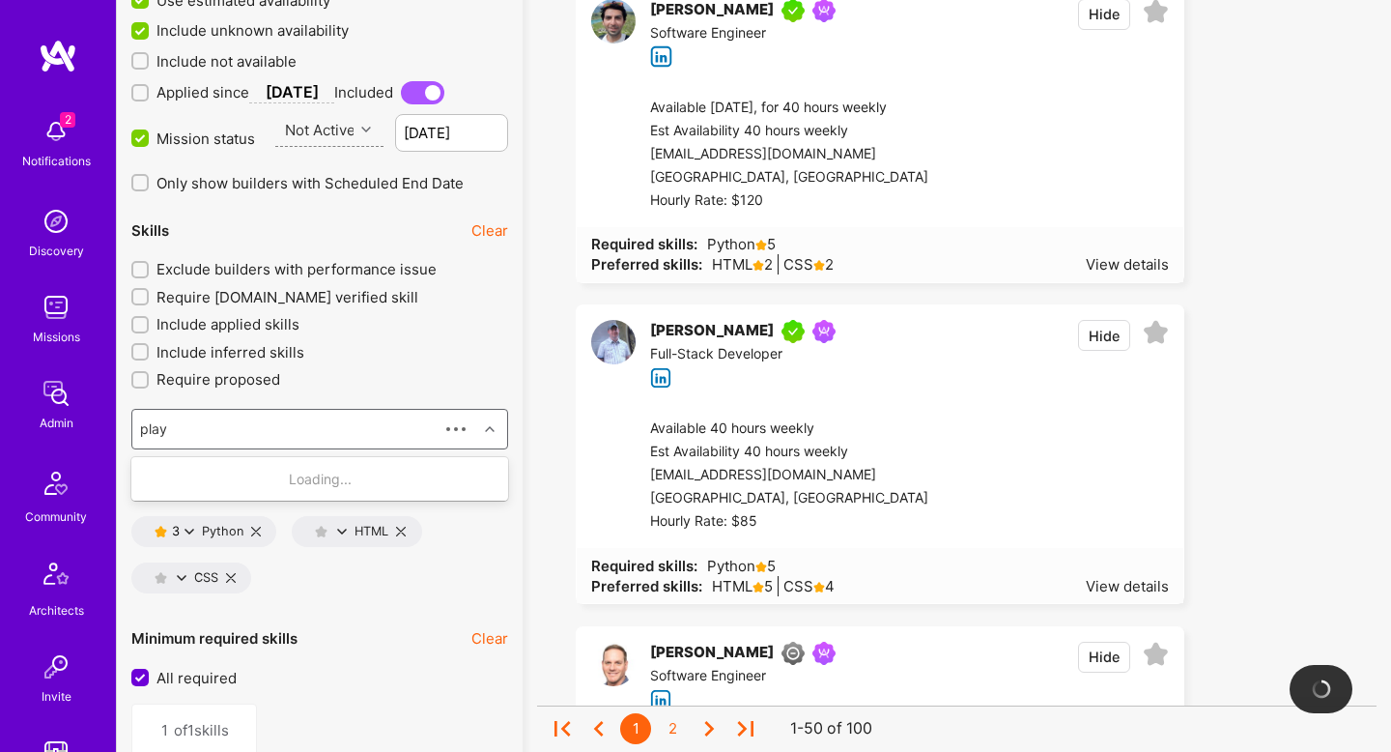
type input "playw"
click at [399, 472] on div "Playwright" at bounding box center [320, 478] width 354 height 20
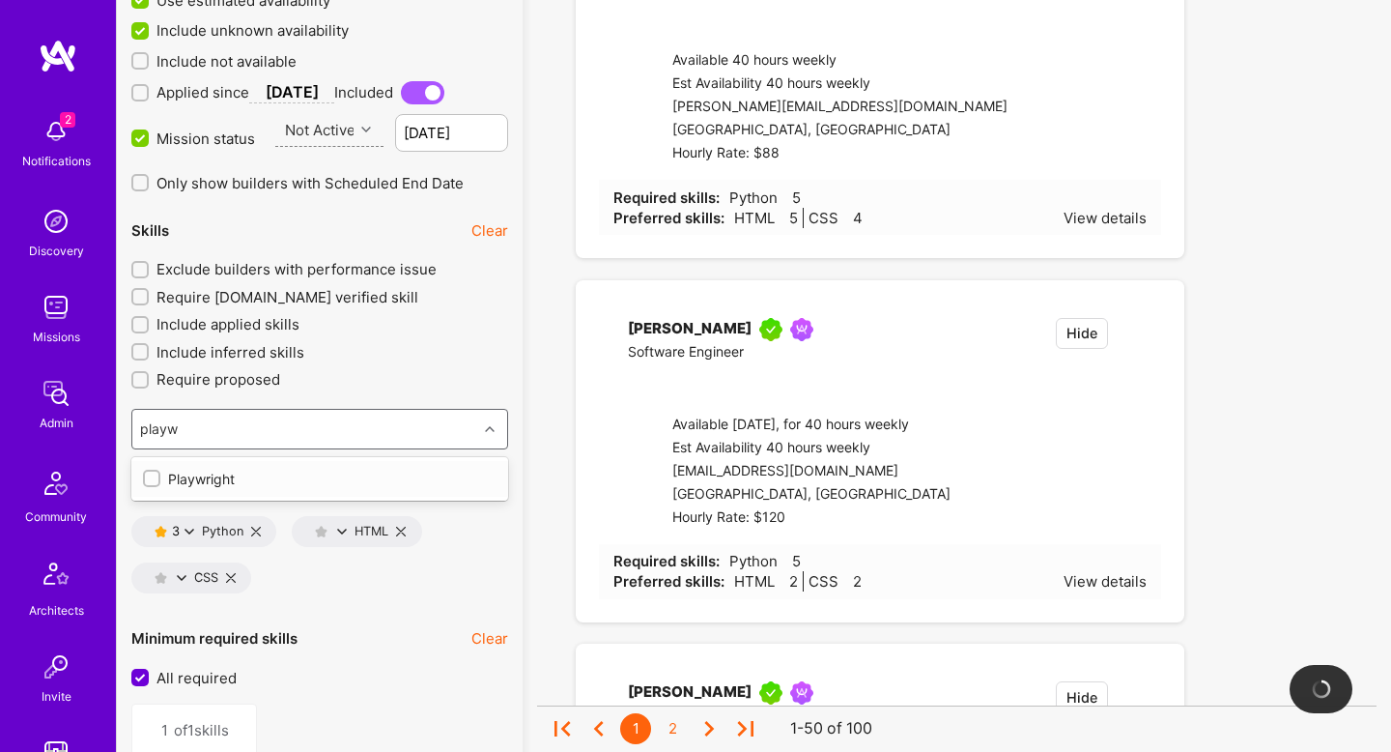
type input "2"
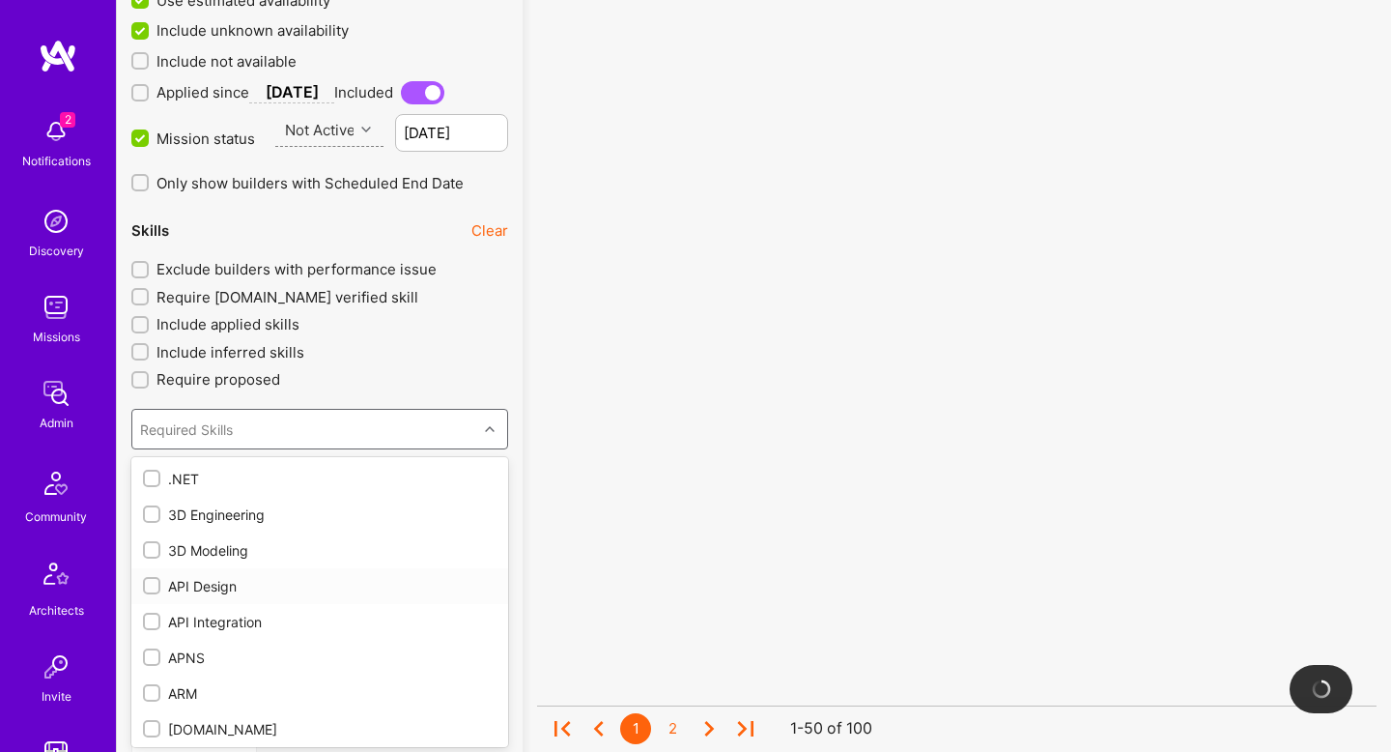
checkbox input "true"
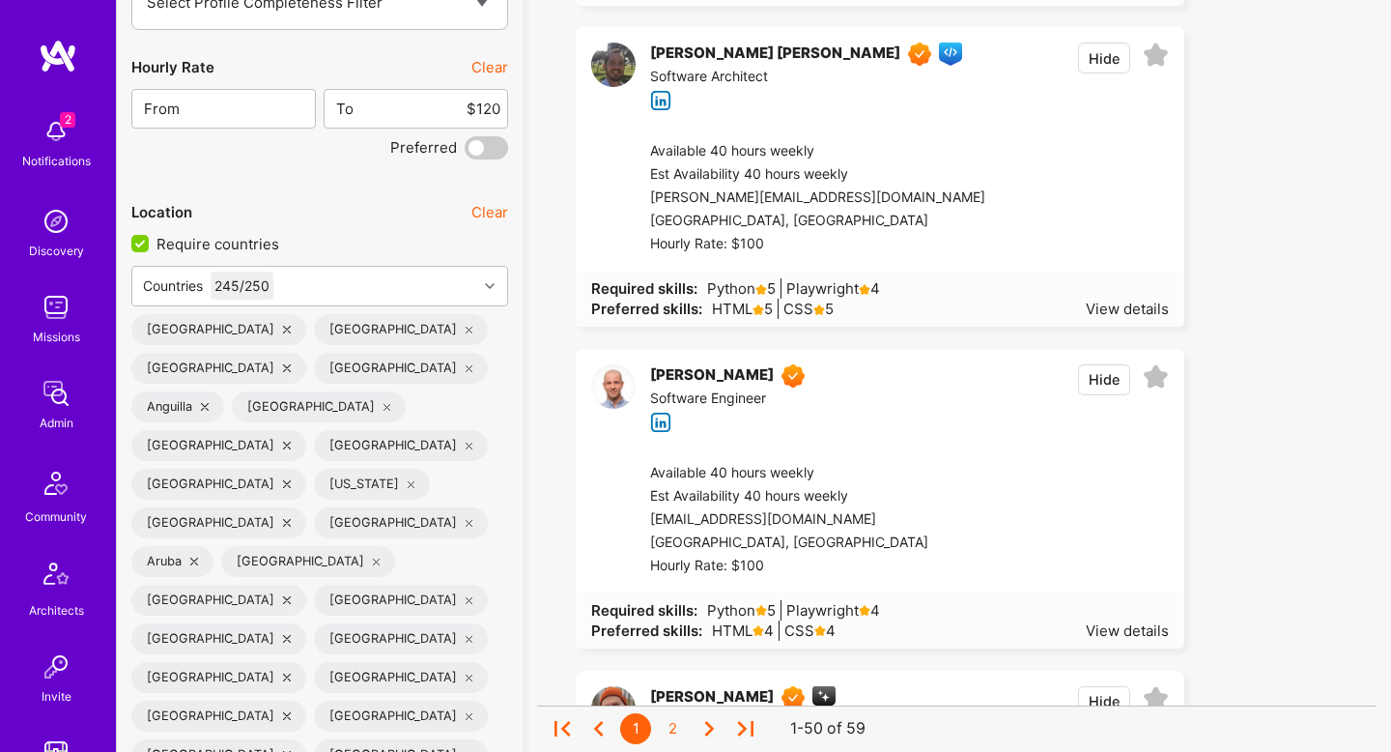
scroll to position [3751, 0]
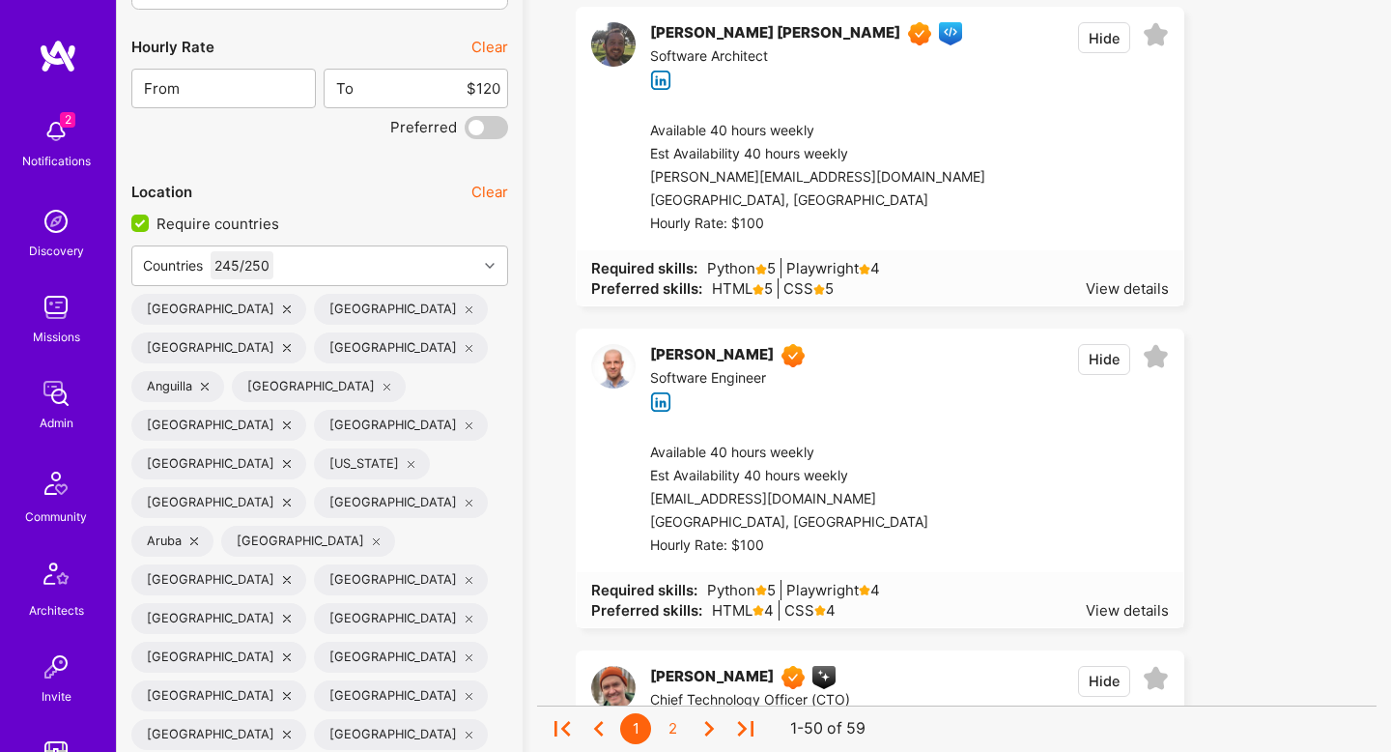
click at [486, 126] on span at bounding box center [486, 127] width 43 height 23
click at [468, 131] on input "checkbox" at bounding box center [468, 131] width 0 height 0
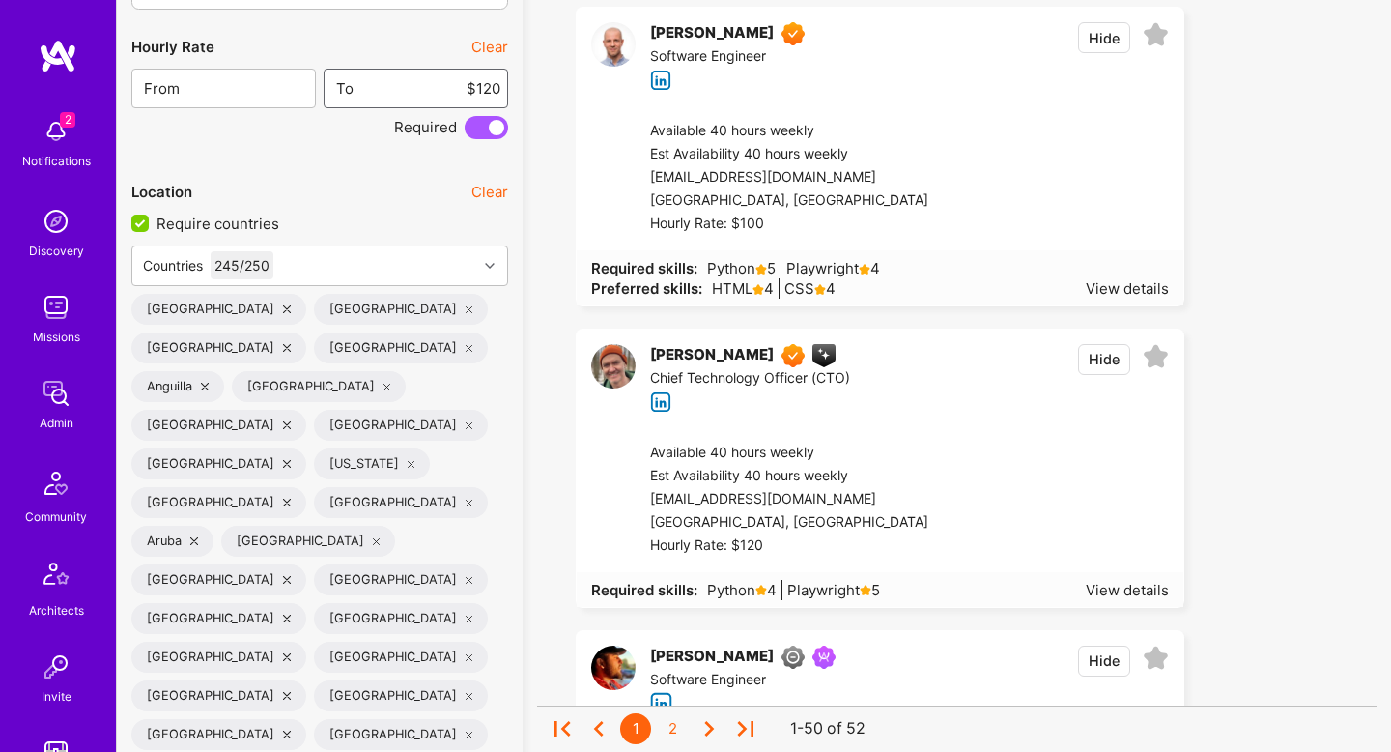
click at [464, 71] on input "$120" at bounding box center [428, 88] width 146 height 49
click at [485, 79] on input "$120" at bounding box center [428, 88] width 146 height 49
type input "$90"
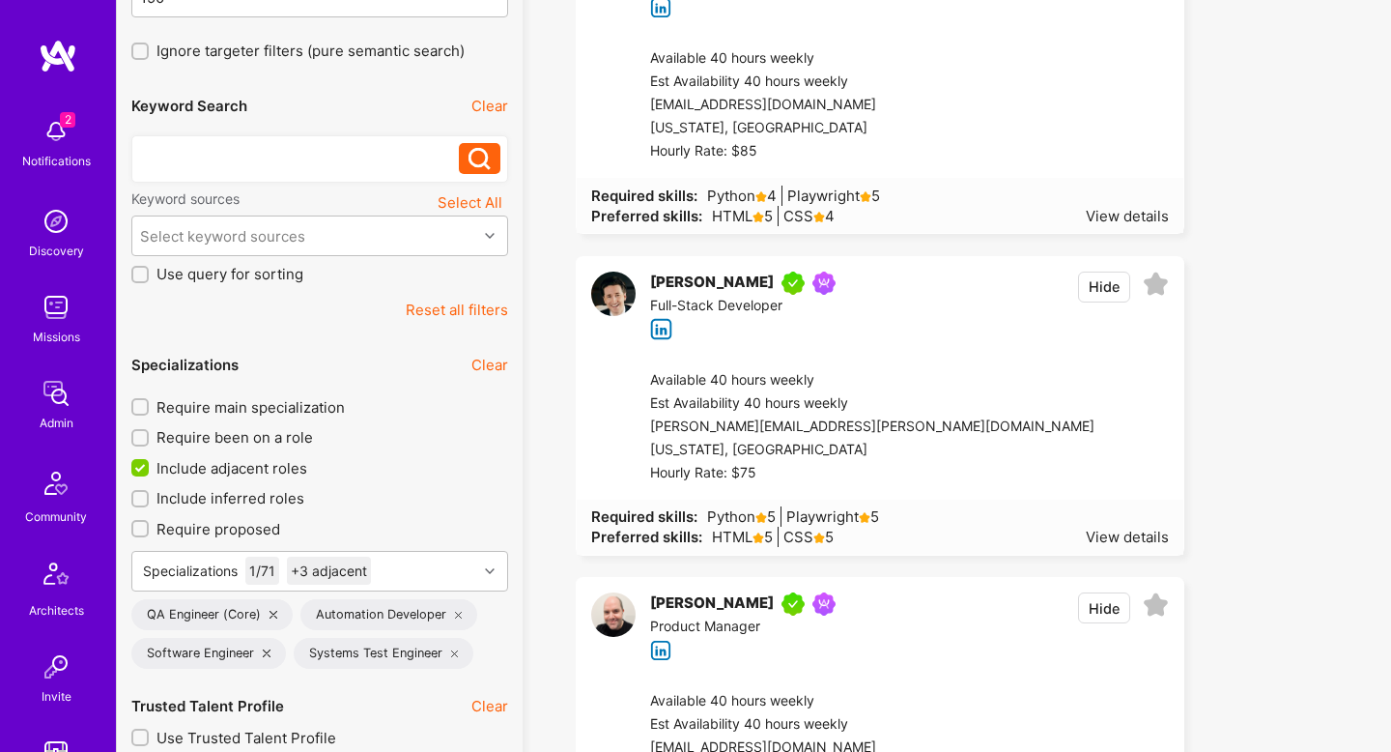
scroll to position [297, 0]
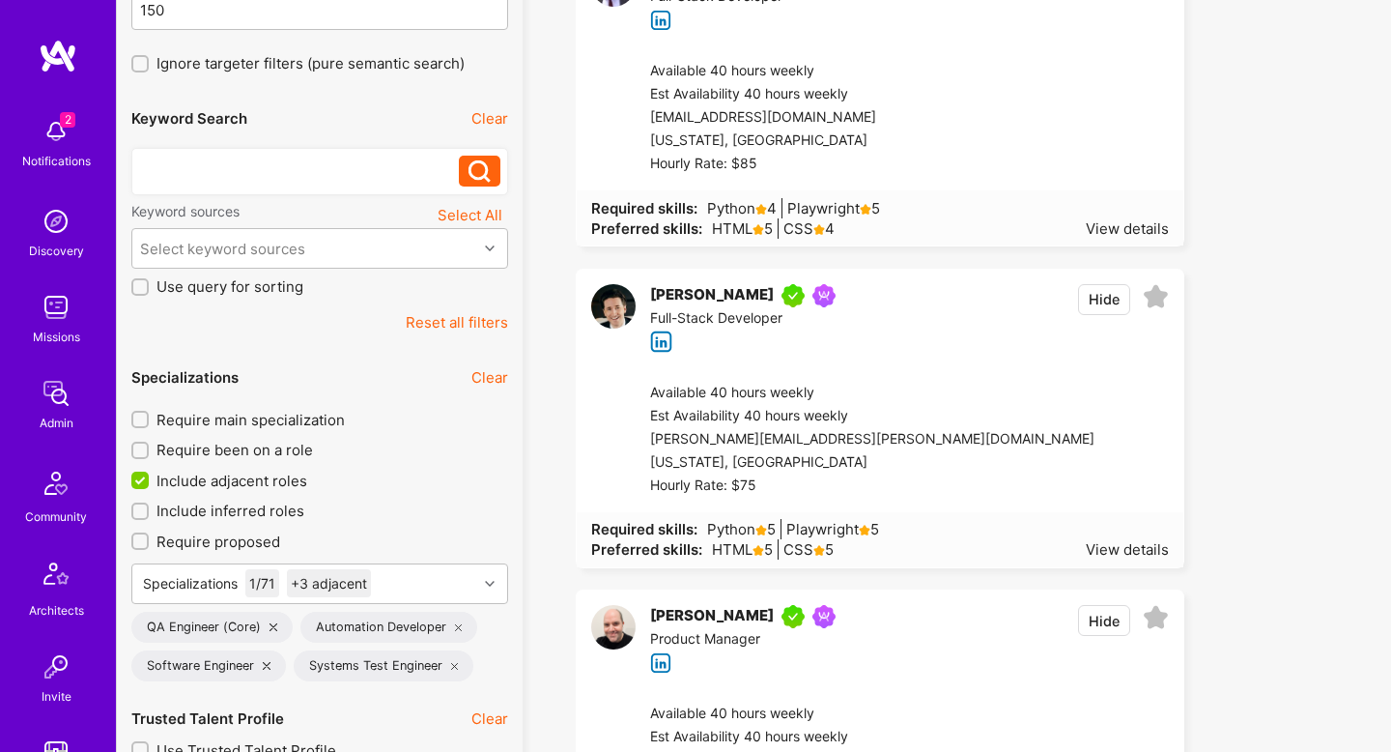
click at [1114, 302] on button "Hide" at bounding box center [1104, 299] width 52 height 31
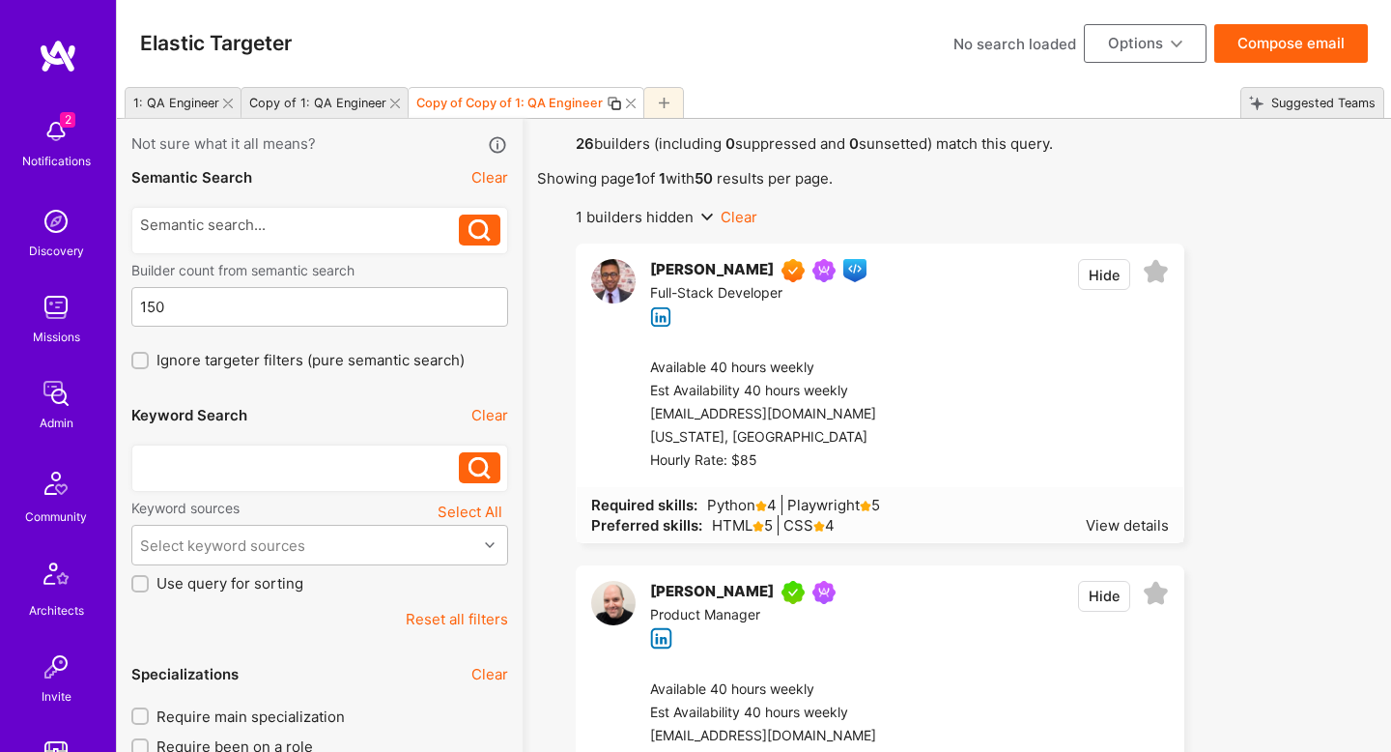
click at [1108, 271] on button "Hide" at bounding box center [1104, 274] width 52 height 31
click at [1284, 43] on button "Compose email" at bounding box center [1291, 43] width 154 height 39
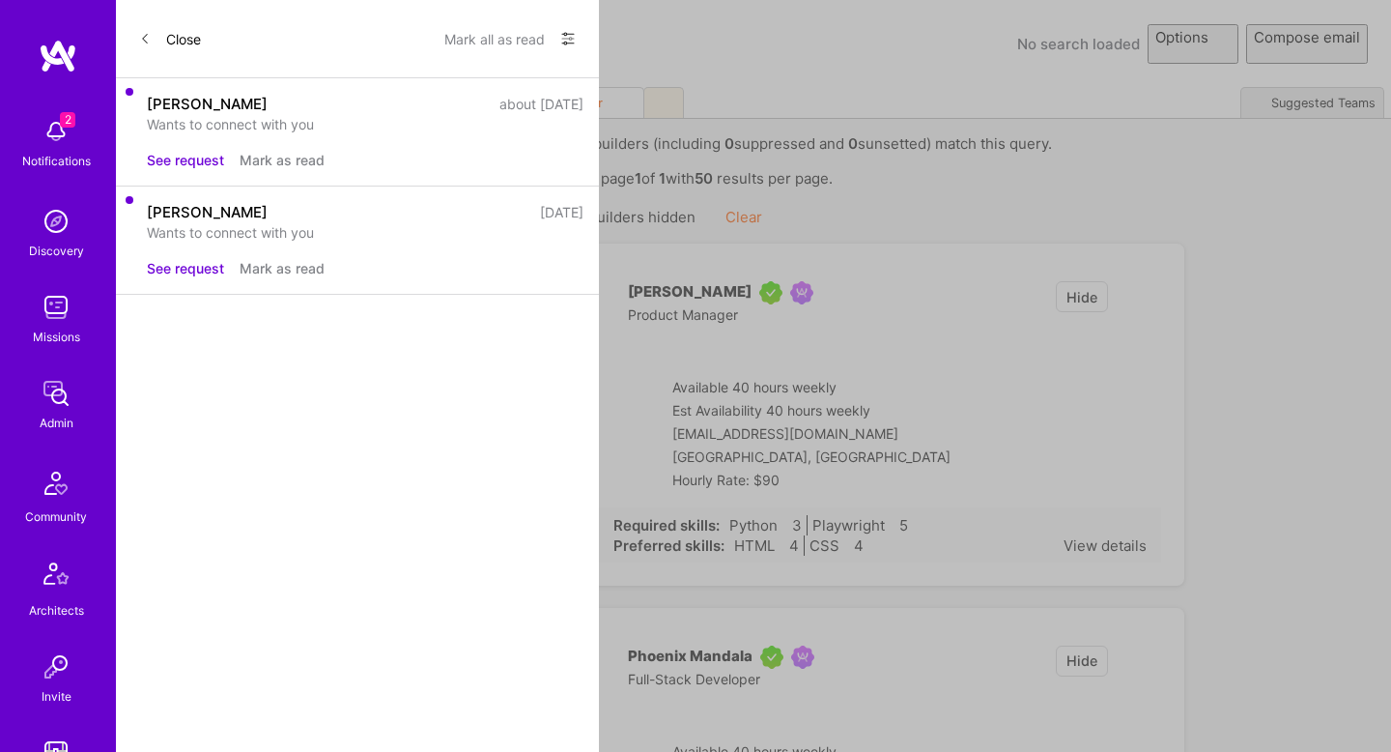
select select "rich-reachout"
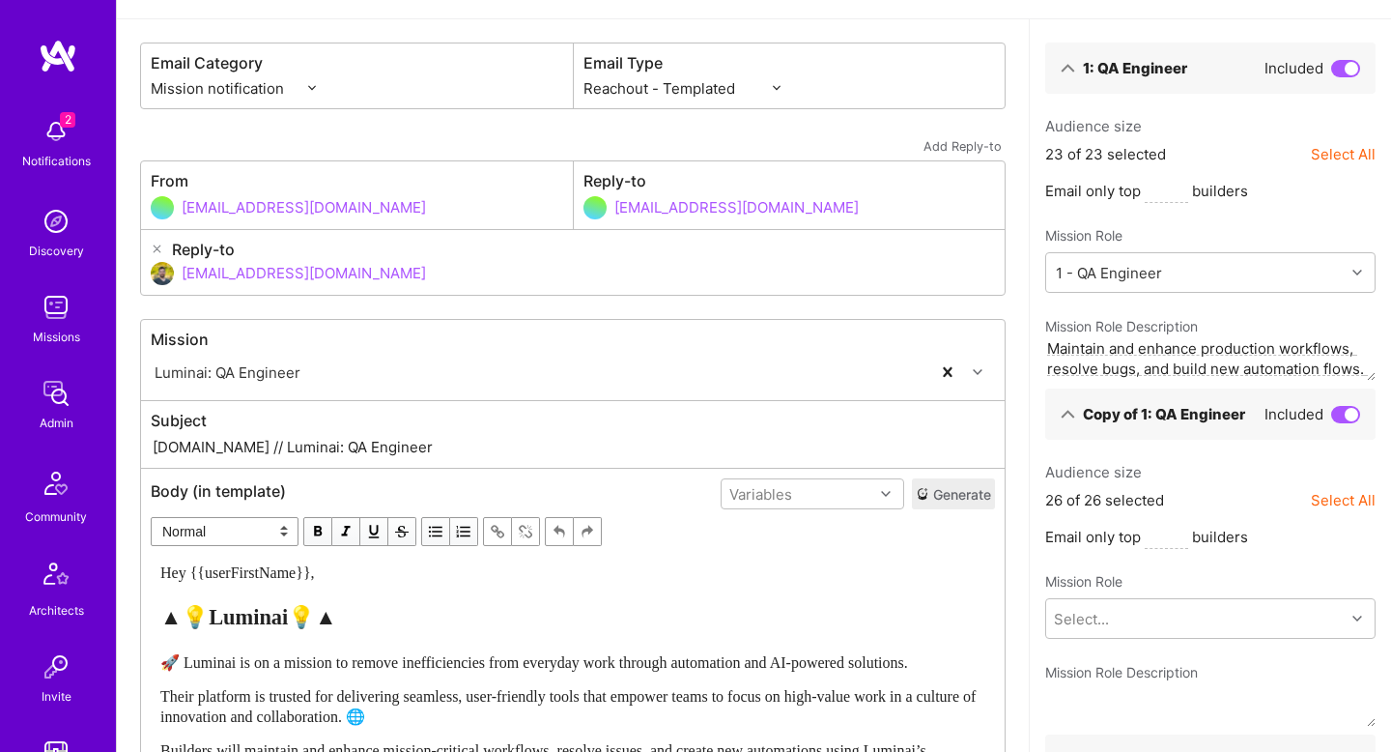
scroll to position [81, 0]
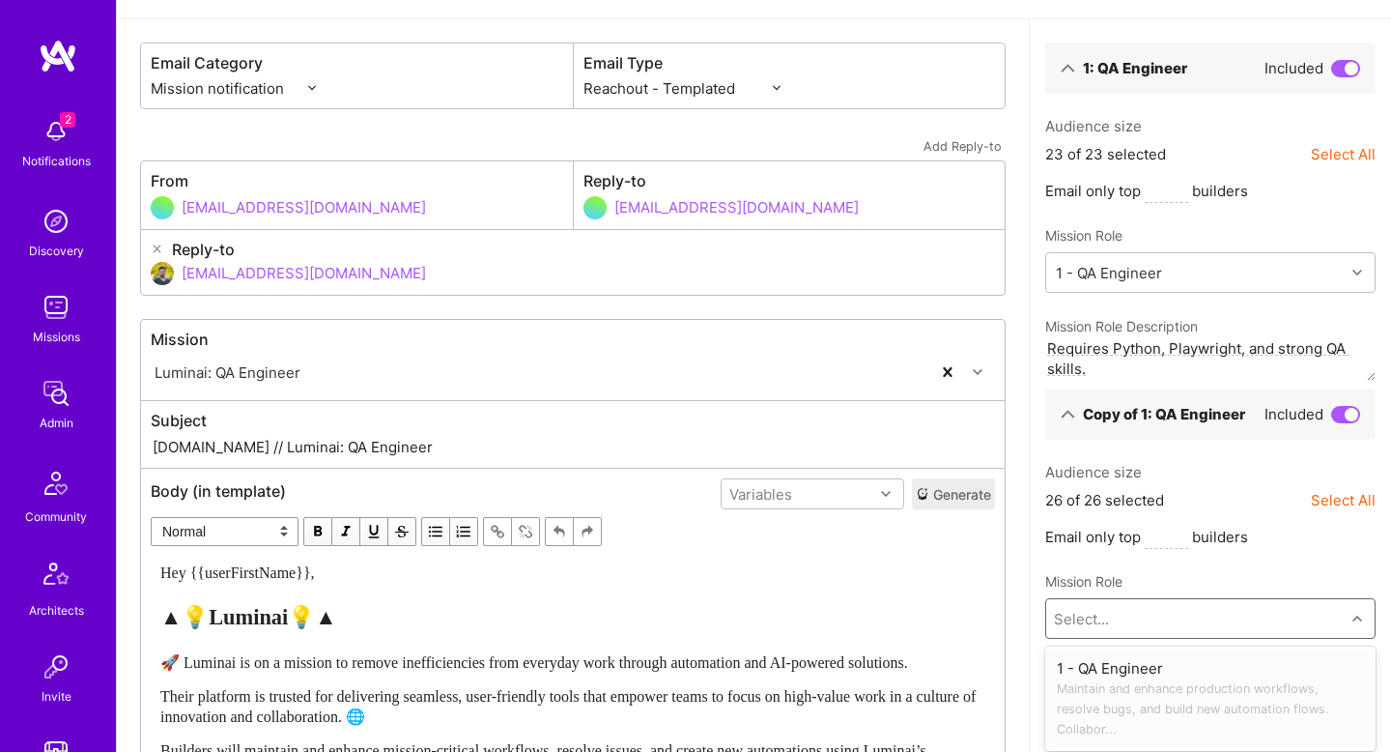
click at [1152, 613] on div "Select..." at bounding box center [1195, 618] width 298 height 39
click at [1151, 670] on div "1 - QA Engineer Maintain and enhance production workflows, resolve bugs, and bu…" at bounding box center [1210, 698] width 307 height 81
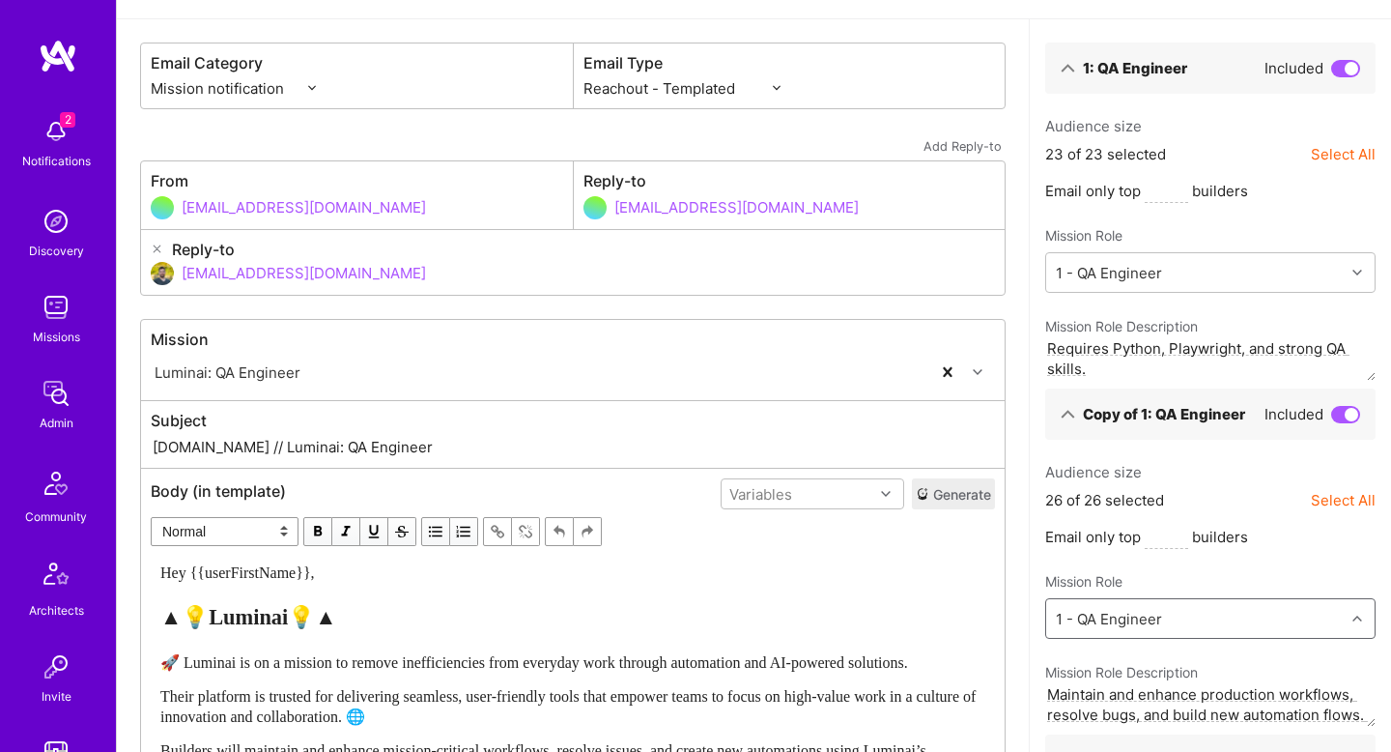
type textarea "Maintain and enhance production workflows, resolve bugs, and build new automati…"
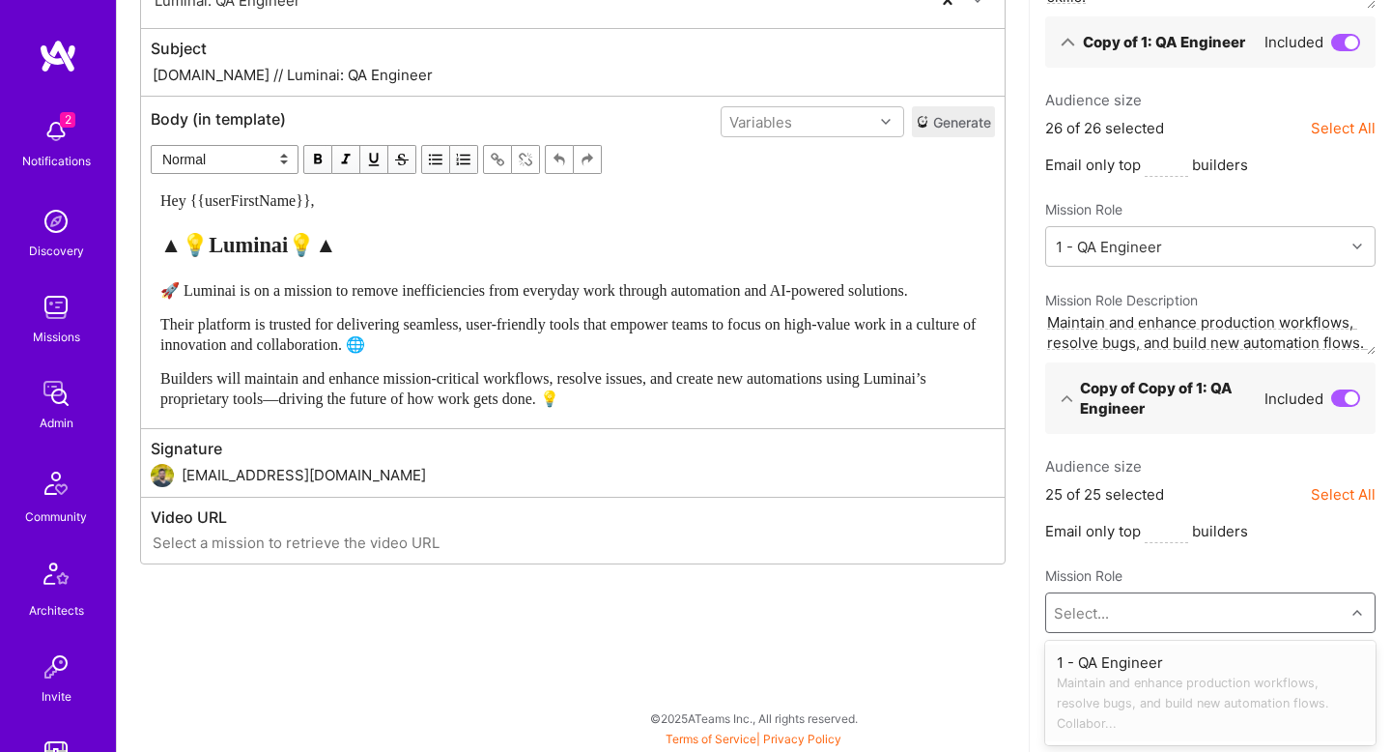
click at [1106, 614] on div "Select..." at bounding box center [1081, 613] width 55 height 20
drag, startPoint x: 1115, startPoint y: 666, endPoint x: 930, endPoint y: 633, distance: 187.4
click at [1115, 666] on div "1 - QA Engineer Maintain and enhance production workflows, resolve bugs, and bu…" at bounding box center [1210, 692] width 307 height 81
type textarea "Maintain and enhance production workflows, resolve bugs, and build new automati…"
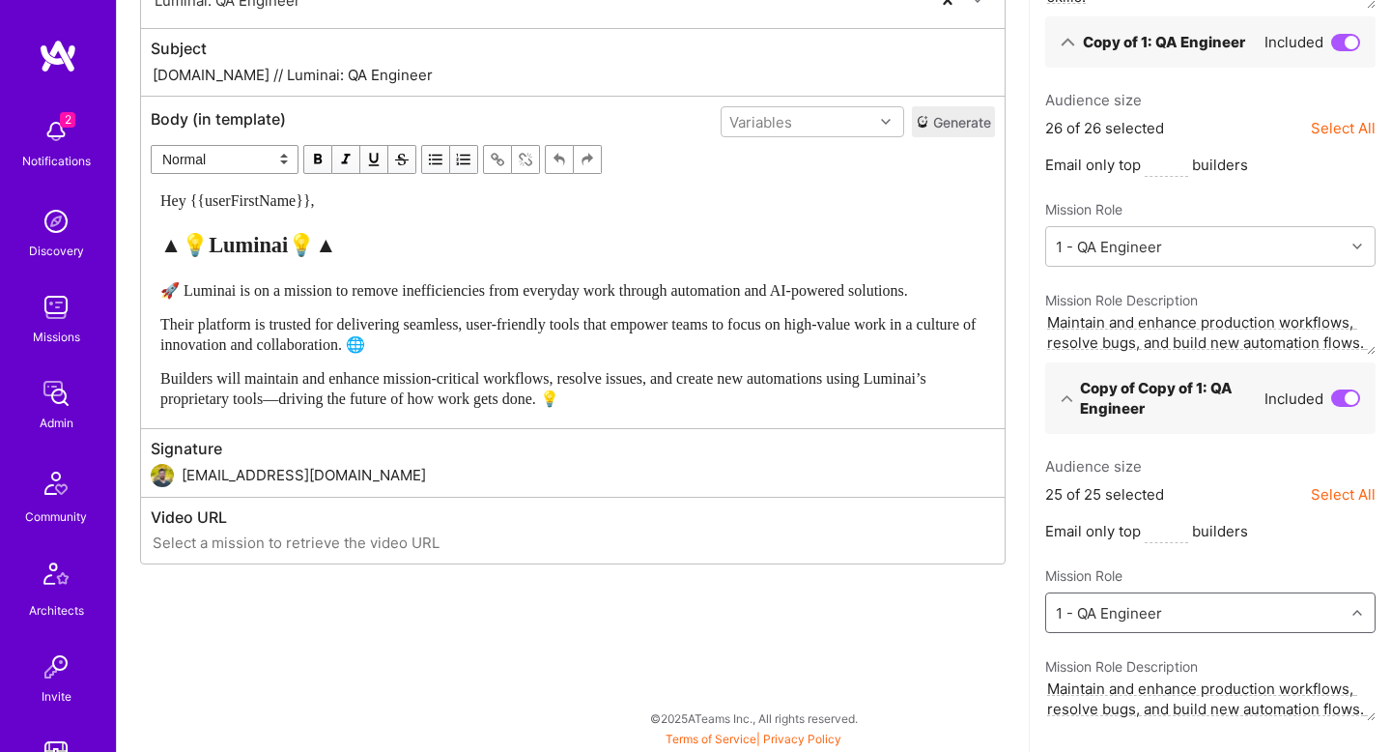
scroll to position [0, 0]
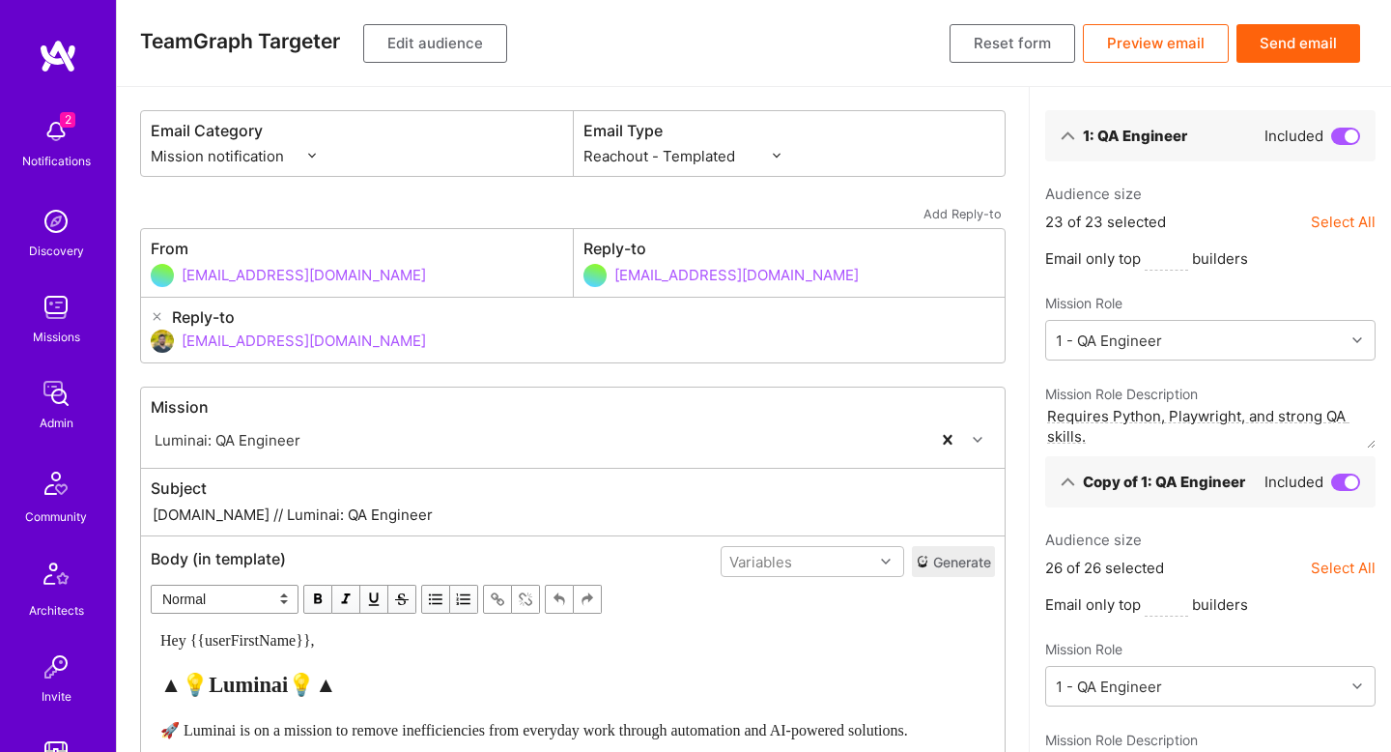
click at [1290, 36] on button "Send email" at bounding box center [1298, 43] width 124 height 39
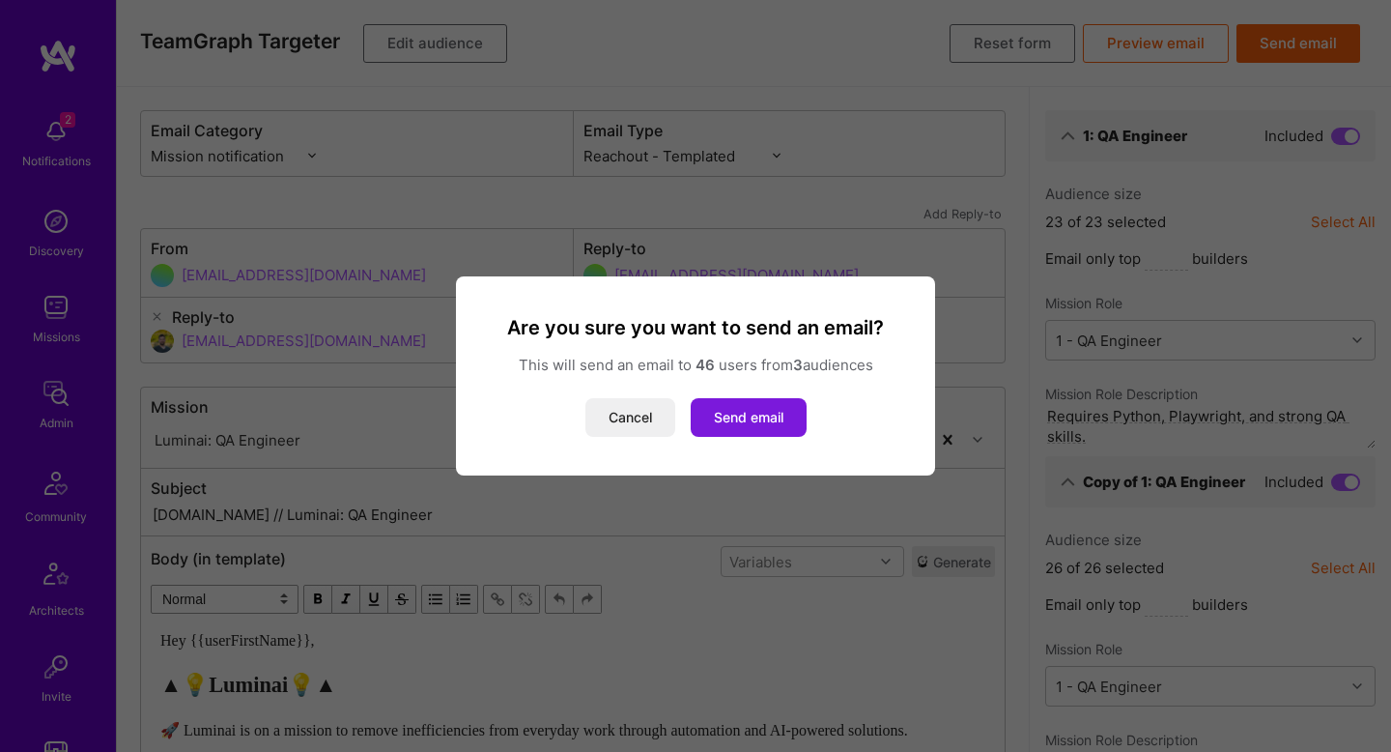
click at [790, 400] on button "Send email" at bounding box center [749, 417] width 116 height 39
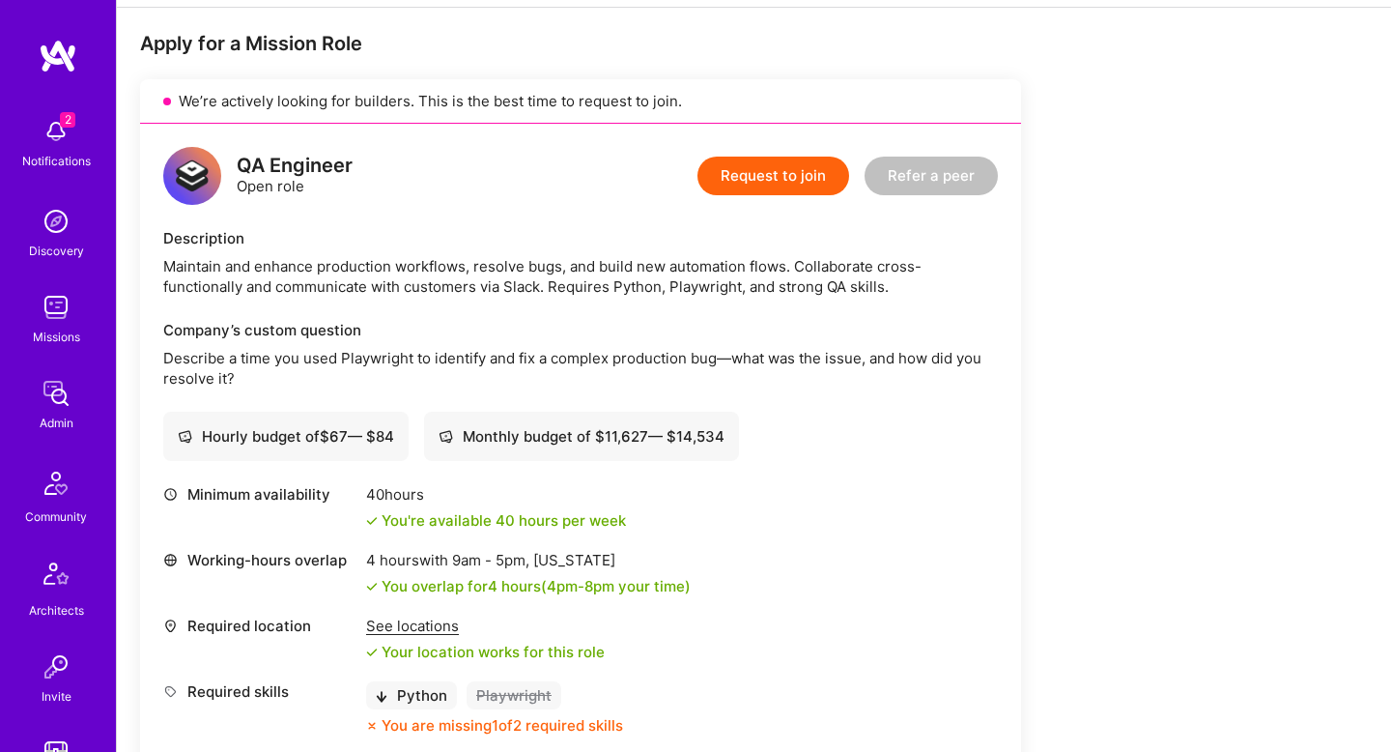
scroll to position [353, 0]
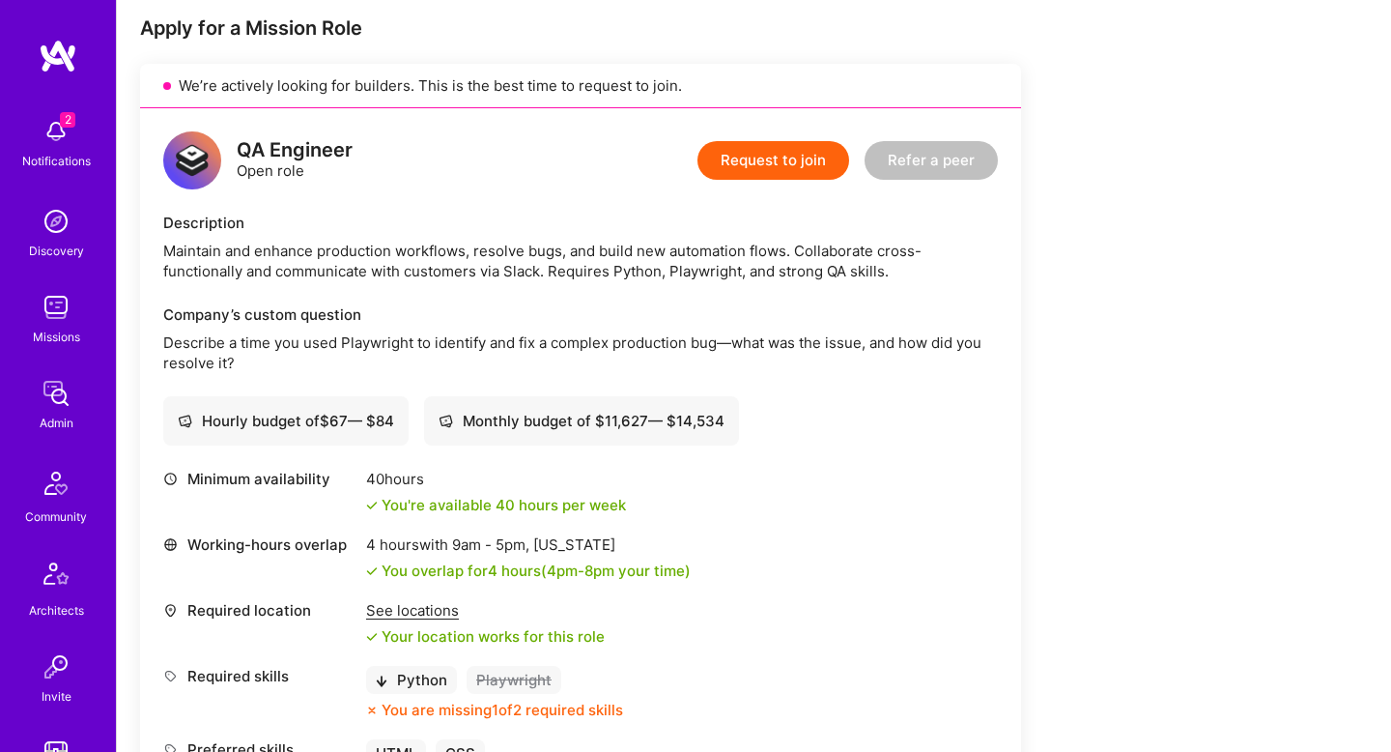
click at [64, 315] on img at bounding box center [56, 307] width 39 height 39
